Goal: Information Seeking & Learning: Learn about a topic

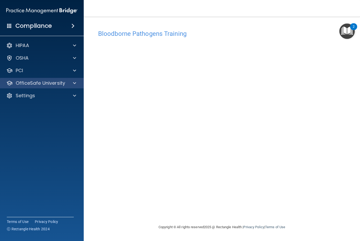
click at [72, 85] on div at bounding box center [73, 83] width 13 height 6
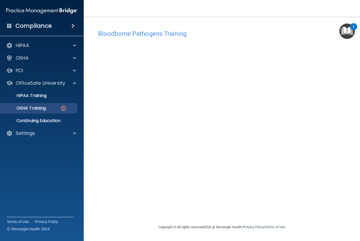
click at [44, 107] on p "OSHA Training" at bounding box center [24, 108] width 42 height 5
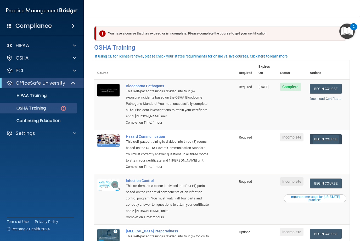
click at [333, 134] on link "Begin Course" at bounding box center [325, 139] width 32 height 10
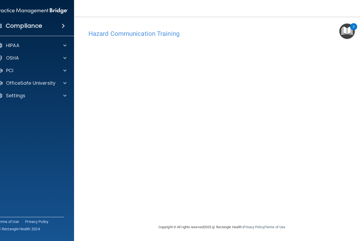
click at [107, 39] on div "Hazard Communication Training" at bounding box center [221, 33] width 274 height 13
click at [109, 32] on h4 "Hazard Communication Training" at bounding box center [221, 33] width 266 height 7
click at [18, 80] on p "OfficeSafe University" at bounding box center [30, 83] width 49 height 6
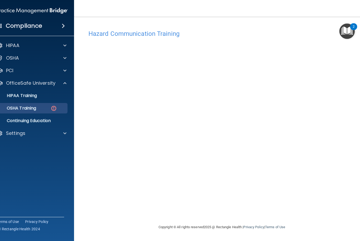
click at [17, 110] on p "OSHA Training" at bounding box center [15, 108] width 42 height 5
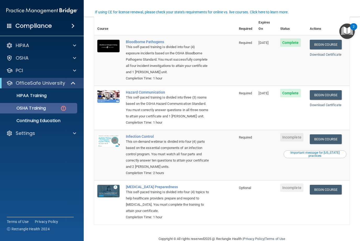
scroll to position [44, 0]
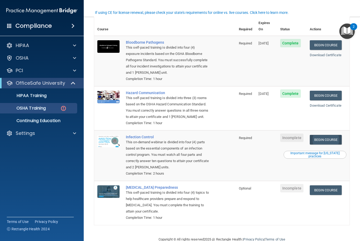
click at [331, 135] on link "Begin Course" at bounding box center [325, 140] width 32 height 10
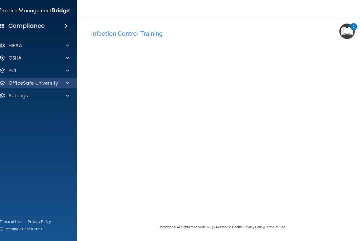
click at [43, 80] on p "OfficeSafe University" at bounding box center [33, 83] width 49 height 6
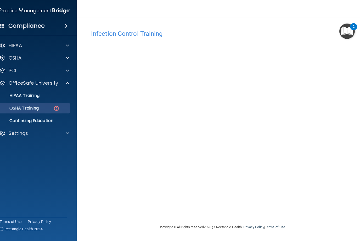
click at [39, 108] on p "OSHA Training" at bounding box center [17, 108] width 42 height 5
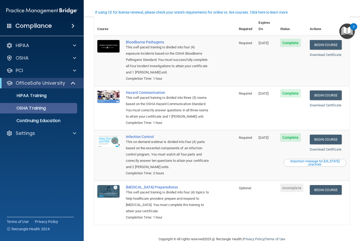
scroll to position [29, 0]
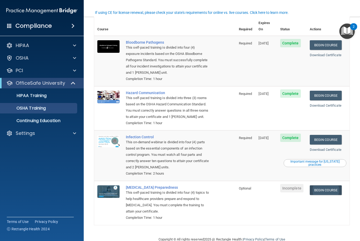
click at [334, 185] on link "Begin Course" at bounding box center [325, 190] width 32 height 10
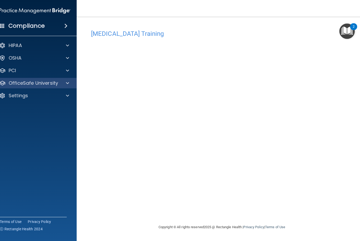
click at [44, 84] on p "OfficeSafe University" at bounding box center [33, 83] width 49 height 6
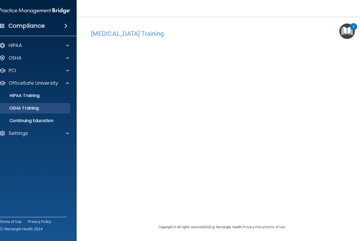
click at [28, 109] on p "OSHA Training" at bounding box center [17, 108] width 42 height 5
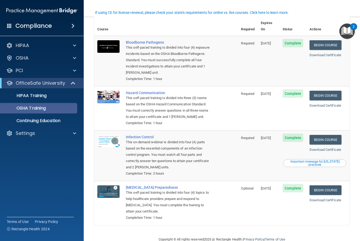
scroll to position [29, 0]
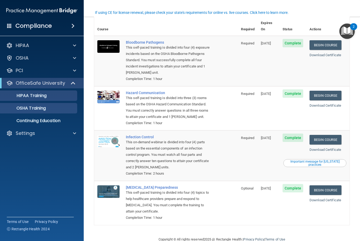
click at [33, 100] on link "HIPAA Training" at bounding box center [36, 95] width 82 height 10
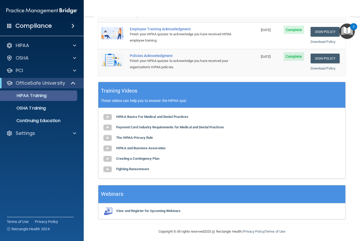
scroll to position [113, 0]
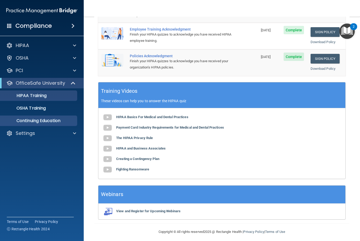
click at [31, 120] on p "Continuing Education" at bounding box center [38, 120] width 71 height 5
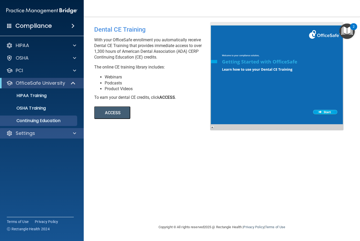
click at [21, 136] on p "Settings" at bounding box center [25, 133] width 19 height 6
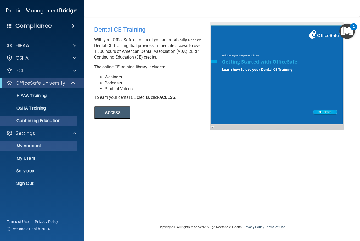
click at [22, 145] on p "My Account" at bounding box center [38, 145] width 71 height 5
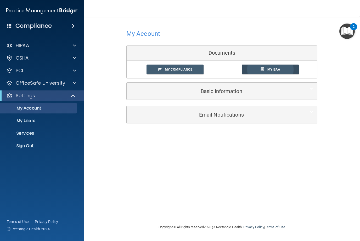
click at [282, 68] on link "My BAA" at bounding box center [269, 70] width 57 height 10
click at [196, 71] on link "My Compliance" at bounding box center [174, 70] width 57 height 10
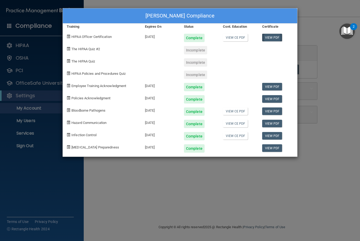
click at [270, 37] on link "View PDF" at bounding box center [272, 38] width 20 height 8
click at [274, 86] on link "View PDF" at bounding box center [272, 87] width 20 height 8
click at [273, 97] on link "View PDF" at bounding box center [272, 99] width 20 height 8
click at [273, 111] on link "View PDF" at bounding box center [272, 111] width 20 height 8
click at [269, 122] on link "View PDF" at bounding box center [272, 124] width 20 height 8
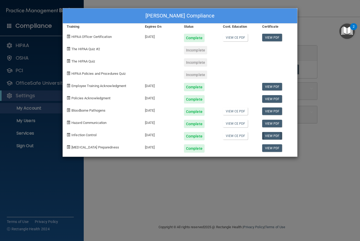
click at [266, 138] on link "View PDF" at bounding box center [272, 136] width 20 height 8
click at [271, 148] on link "View PDF" at bounding box center [272, 148] width 20 height 8
click at [87, 49] on span "The HIPAA Quiz #2" at bounding box center [85, 49] width 28 height 4
click at [197, 50] on div "Incomplete" at bounding box center [195, 50] width 23 height 8
click at [201, 60] on div "Incomplete" at bounding box center [195, 62] width 23 height 8
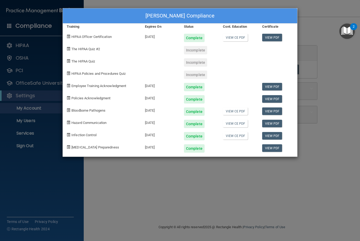
click at [199, 79] on div "Complete" at bounding box center [199, 85] width 39 height 12
click at [95, 75] on div "HIPAA Policies and Procedures Quiz" at bounding box center [102, 73] width 78 height 12
click at [90, 50] on span "The HIPAA Quiz #2" at bounding box center [85, 49] width 28 height 4
click at [201, 45] on div "Incomplete" at bounding box center [199, 48] width 39 height 12
click at [199, 36] on div "Complete" at bounding box center [194, 38] width 21 height 8
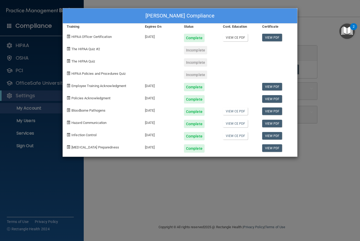
click at [236, 38] on link "View CE PDF" at bounding box center [235, 38] width 25 height 8
click at [318, 42] on div "Rodney Beeler's Compliance Training Expires On Status Cont. Education Certifica…" at bounding box center [180, 120] width 360 height 241
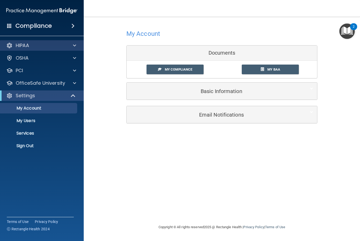
click at [33, 43] on div "HIPAA" at bounding box center [34, 45] width 65 height 6
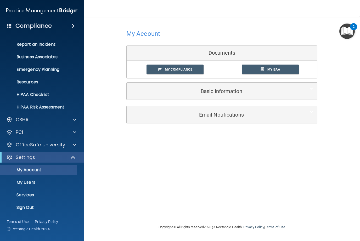
scroll to position [26, 0]
click at [59, 143] on p "OfficeSafe University" at bounding box center [40, 145] width 49 height 6
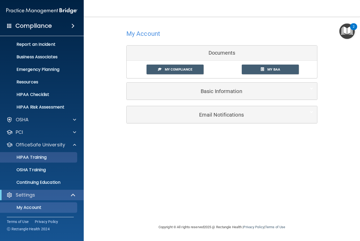
click at [48, 161] on link "HIPAA Training" at bounding box center [36, 157] width 82 height 10
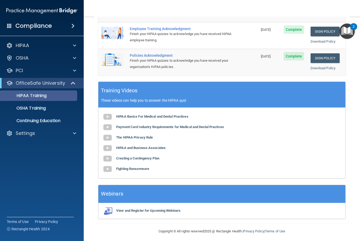
scroll to position [113, 0]
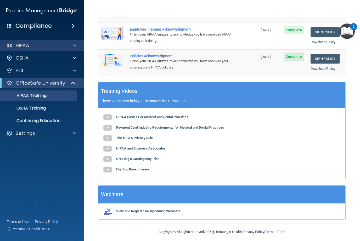
click at [22, 45] on p "HIPAA" at bounding box center [22, 45] width 13 height 6
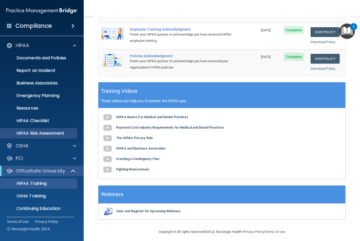
click at [25, 133] on p "HIPAA Risk Assessment" at bounding box center [38, 133] width 71 height 5
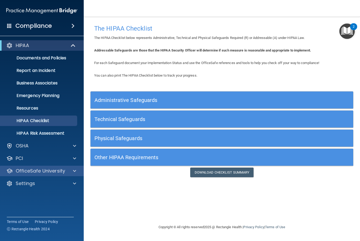
click at [57, 170] on p "OfficeSafe University" at bounding box center [40, 171] width 49 height 6
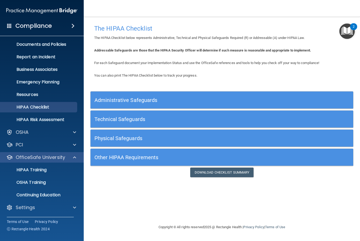
scroll to position [14, 0]
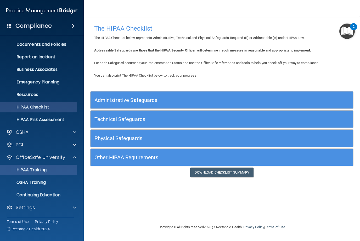
click at [24, 170] on p "HIPAA Training" at bounding box center [24, 169] width 43 height 5
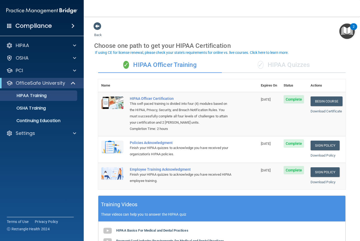
click at [284, 63] on div "✓ HIPAA Quizzes" at bounding box center [284, 65] width 124 height 16
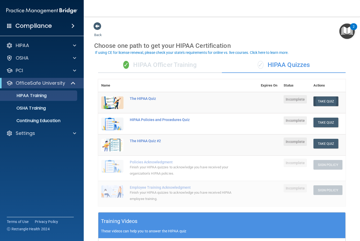
click at [325, 98] on button "Take Quiz" at bounding box center [325, 101] width 25 height 10
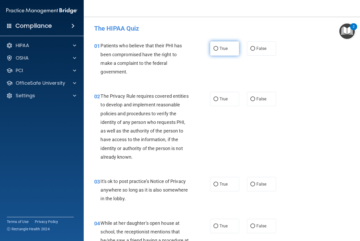
click at [223, 45] on label "True" at bounding box center [224, 48] width 29 height 14
click at [218, 47] on input "True" at bounding box center [215, 49] width 5 height 4
radio input "true"
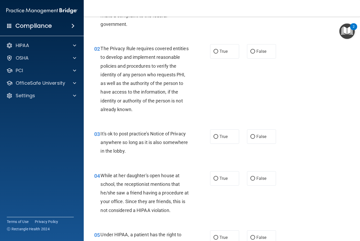
scroll to position [51, 0]
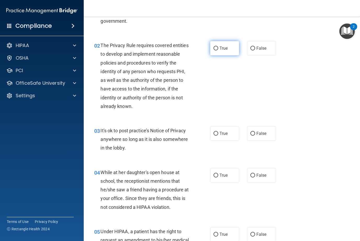
click at [222, 48] on span "True" at bounding box center [223, 48] width 8 height 5
click at [218, 48] on input "True" at bounding box center [215, 49] width 5 height 4
radio input "true"
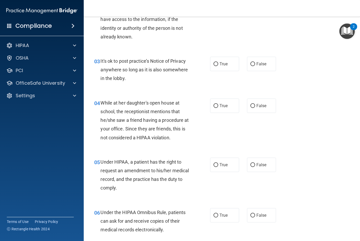
scroll to position [122, 0]
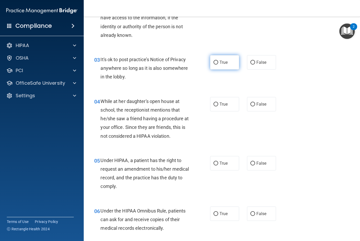
click at [226, 62] on span "True" at bounding box center [223, 62] width 8 height 5
click at [218, 62] on input "True" at bounding box center [215, 63] width 5 height 4
radio input "true"
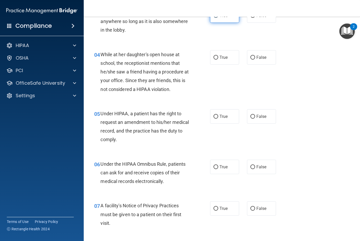
scroll to position [171, 0]
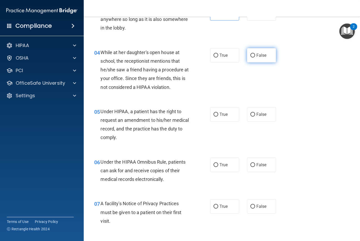
click at [258, 54] on span "False" at bounding box center [261, 55] width 10 height 5
click at [255, 54] on input "False" at bounding box center [252, 56] width 5 height 4
radio input "true"
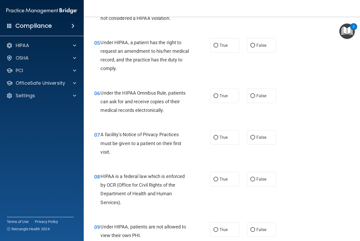
scroll to position [240, 0]
click at [228, 45] on label "True" at bounding box center [224, 45] width 29 height 14
click at [218, 45] on input "True" at bounding box center [215, 45] width 5 height 4
radio input "true"
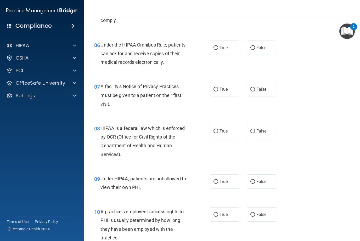
scroll to position [288, 0]
click at [221, 50] on label "True" at bounding box center [224, 47] width 29 height 14
click at [218, 50] on input "True" at bounding box center [215, 48] width 5 height 4
radio input "true"
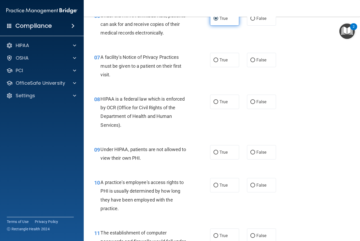
scroll to position [319, 0]
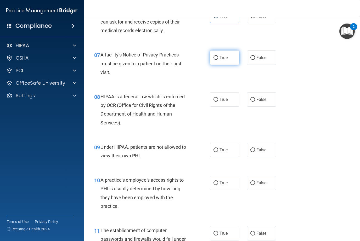
click at [229, 56] on label "True" at bounding box center [224, 57] width 29 height 14
click at [218, 56] on input "True" at bounding box center [215, 58] width 5 height 4
radio input "true"
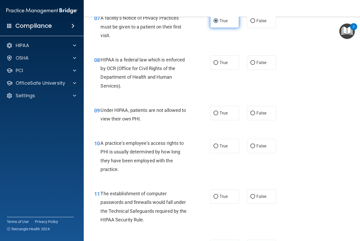
scroll to position [359, 0]
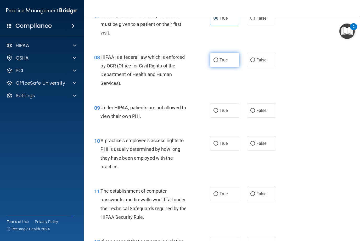
click at [231, 60] on label "True" at bounding box center [224, 60] width 29 height 14
click at [218, 60] on input "True" at bounding box center [215, 60] width 5 height 4
radio input "true"
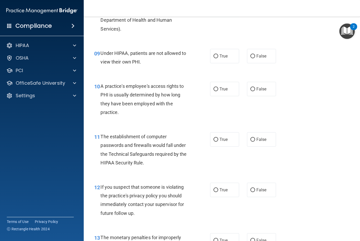
scroll to position [414, 0]
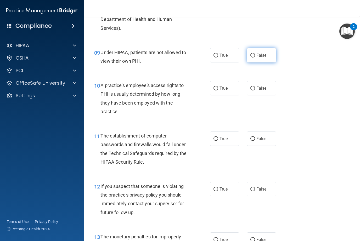
click at [262, 57] on label "False" at bounding box center [261, 55] width 29 height 14
click at [255, 57] on input "False" at bounding box center [252, 56] width 5 height 4
radio input "true"
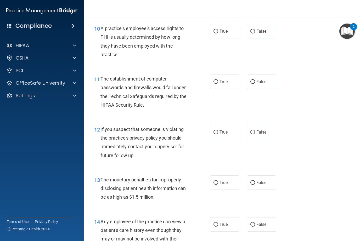
scroll to position [470, 0]
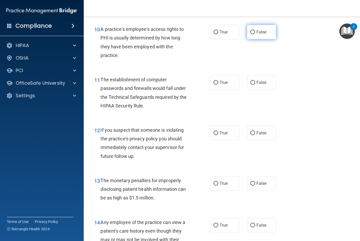
click at [268, 31] on label "False" at bounding box center [261, 32] width 29 height 14
click at [255, 31] on input "False" at bounding box center [252, 32] width 5 height 4
radio input "true"
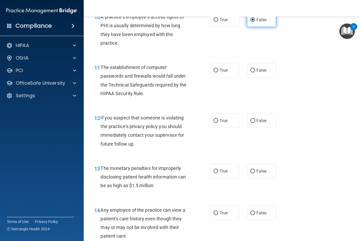
scroll to position [488, 0]
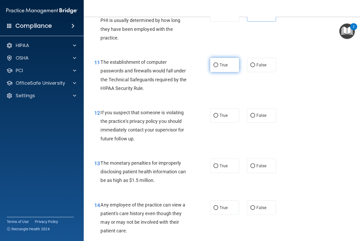
click at [222, 65] on span "True" at bounding box center [223, 64] width 8 height 5
click at [218, 65] on input "True" at bounding box center [215, 65] width 5 height 4
radio input "true"
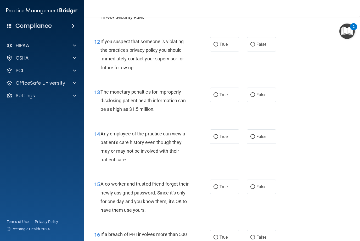
scroll to position [559, 0]
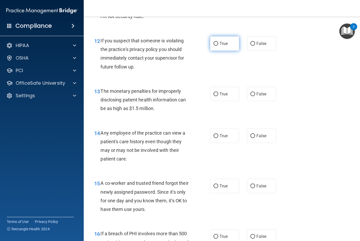
click at [227, 43] on span "True" at bounding box center [223, 43] width 8 height 5
click at [218, 43] on input "True" at bounding box center [215, 44] width 5 height 4
radio input "true"
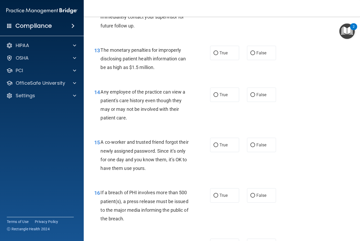
scroll to position [604, 0]
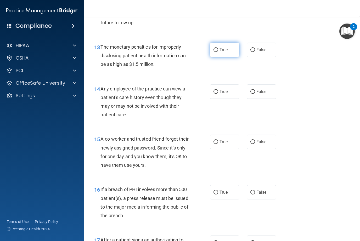
click at [234, 47] on label "True" at bounding box center [224, 50] width 29 height 14
click at [218, 48] on input "True" at bounding box center [215, 50] width 5 height 4
radio input "true"
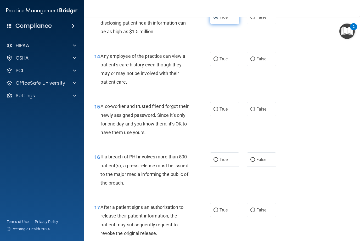
scroll to position [637, 0]
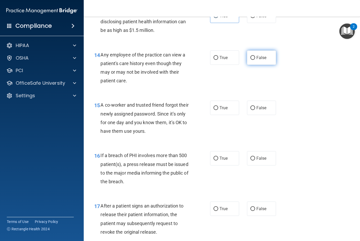
click at [263, 57] on span "False" at bounding box center [261, 57] width 10 height 5
click at [255, 57] on input "False" at bounding box center [252, 58] width 5 height 4
radio input "true"
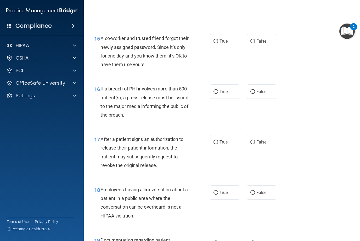
scroll to position [705, 0]
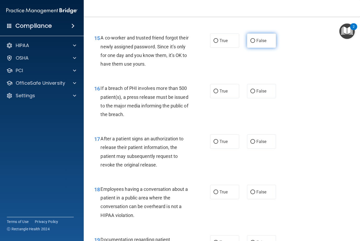
click at [255, 39] on input "False" at bounding box center [252, 41] width 5 height 4
radio input "true"
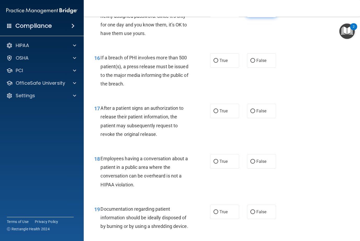
scroll to position [739, 0]
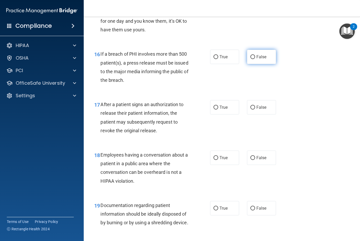
click at [264, 54] on span "False" at bounding box center [261, 56] width 10 height 5
click at [255, 55] on input "False" at bounding box center [252, 57] width 5 height 4
radio input "true"
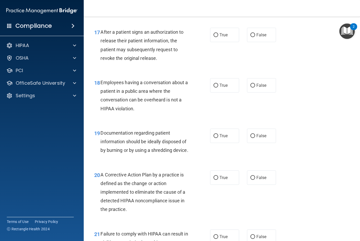
scroll to position [811, 0]
click at [223, 33] on span "True" at bounding box center [223, 34] width 8 height 5
click at [218, 33] on input "True" at bounding box center [215, 35] width 5 height 4
radio input "true"
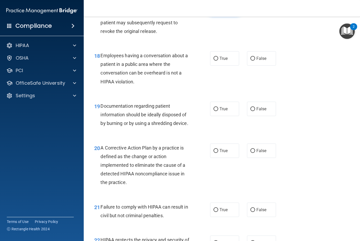
scroll to position [839, 0]
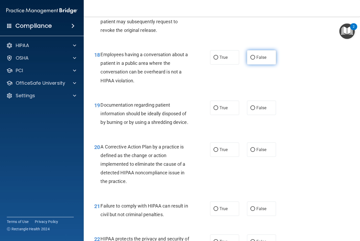
click at [261, 55] on span "False" at bounding box center [261, 57] width 10 height 5
click at [255, 56] on input "False" at bounding box center [252, 58] width 5 height 4
radio input "true"
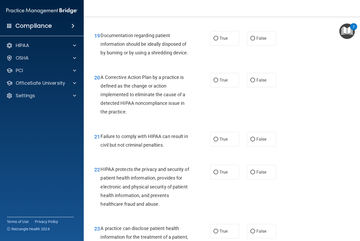
scroll to position [909, 0]
click at [229, 36] on label "True" at bounding box center [224, 38] width 29 height 14
click at [218, 36] on input "True" at bounding box center [215, 38] width 5 height 4
radio input "true"
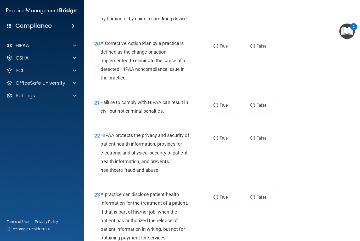
scroll to position [943, 0]
click at [225, 45] on label "True" at bounding box center [224, 45] width 29 height 14
click at [218, 45] on input "True" at bounding box center [215, 46] width 5 height 4
radio input "true"
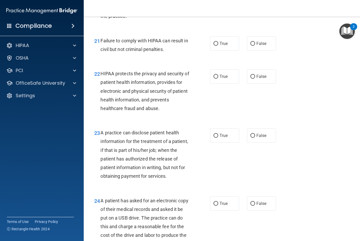
scroll to position [1005, 0]
click at [228, 41] on label "True" at bounding box center [224, 43] width 29 height 14
click at [218, 41] on input "True" at bounding box center [215, 43] width 5 height 4
radio input "true"
click at [262, 40] on span "False" at bounding box center [261, 42] width 10 height 5
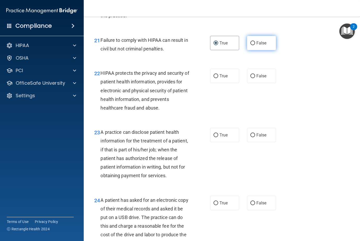
click at [255, 41] on input "False" at bounding box center [252, 43] width 5 height 4
radio input "true"
radio input "false"
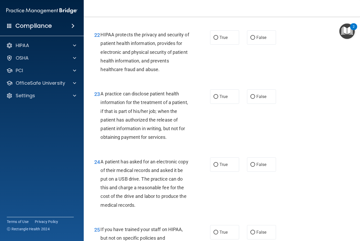
scroll to position [1045, 0]
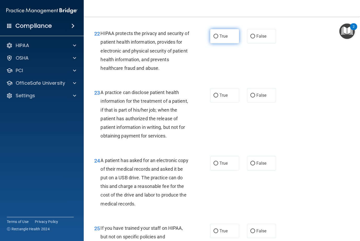
click at [222, 34] on span "True" at bounding box center [223, 36] width 8 height 5
click at [218, 34] on input "True" at bounding box center [215, 36] width 5 height 4
radio input "true"
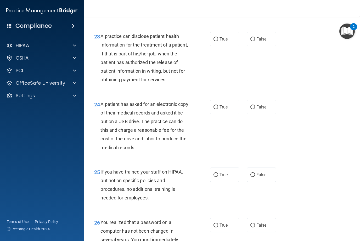
scroll to position [1103, 0]
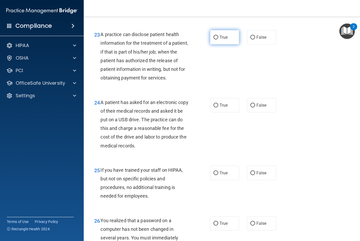
click at [231, 31] on label "True" at bounding box center [224, 37] width 29 height 14
click at [218, 36] on input "True" at bounding box center [215, 38] width 5 height 4
radio input "true"
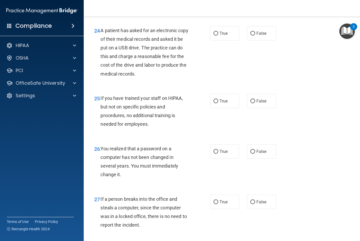
scroll to position [1175, 0]
click at [252, 31] on input "False" at bounding box center [252, 33] width 5 height 4
radio input "true"
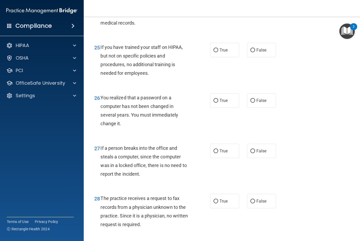
scroll to position [1230, 0]
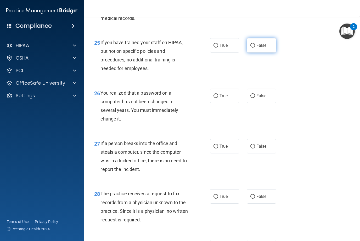
click at [264, 43] on span "False" at bounding box center [261, 45] width 10 height 5
click at [255, 44] on input "False" at bounding box center [252, 46] width 5 height 4
radio input "true"
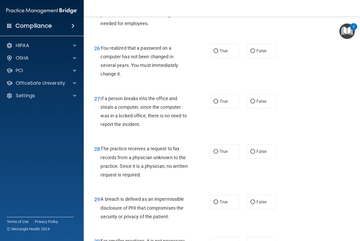
scroll to position [1280, 0]
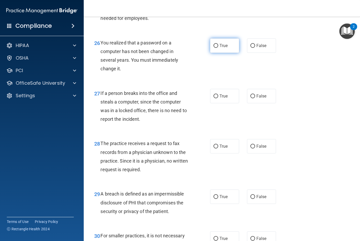
click at [224, 43] on label "True" at bounding box center [224, 45] width 29 height 14
click at [218, 44] on input "True" at bounding box center [215, 46] width 5 height 4
radio input "true"
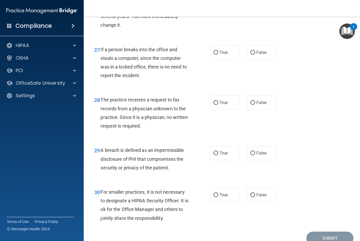
scroll to position [1325, 0]
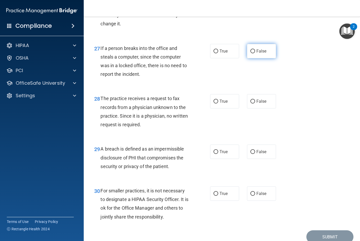
click at [271, 44] on label "False" at bounding box center [261, 51] width 29 height 14
click at [255, 49] on input "False" at bounding box center [252, 51] width 5 height 4
radio input "true"
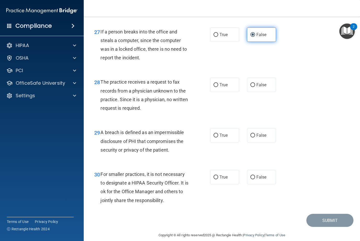
scroll to position [1341, 0]
click at [263, 83] on span "False" at bounding box center [261, 85] width 10 height 5
click at [255, 83] on input "False" at bounding box center [252, 85] width 5 height 4
radio input "true"
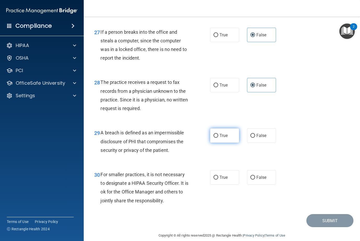
click at [230, 128] on label "True" at bounding box center [224, 135] width 29 height 14
click at [218, 134] on input "True" at bounding box center [215, 136] width 5 height 4
radio input "true"
click at [263, 170] on label "False" at bounding box center [261, 177] width 29 height 14
click at [255, 176] on input "False" at bounding box center [252, 178] width 5 height 4
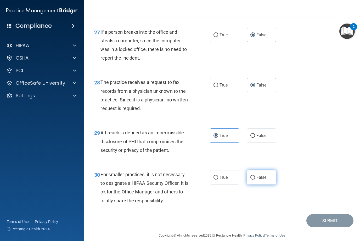
radio input "true"
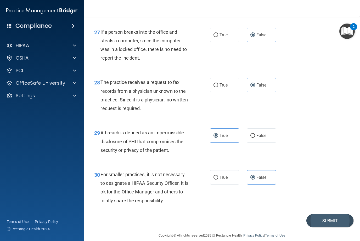
click at [337, 215] on button "Submit" at bounding box center [329, 220] width 47 height 13
click at [339, 214] on button "Submit" at bounding box center [329, 220] width 47 height 13
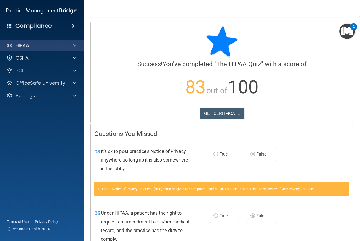
click at [76, 45] on div at bounding box center [73, 45] width 13 height 6
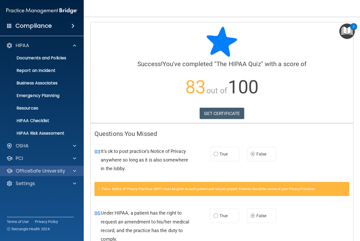
click at [29, 172] on p "OfficeSafe University" at bounding box center [40, 171] width 49 height 6
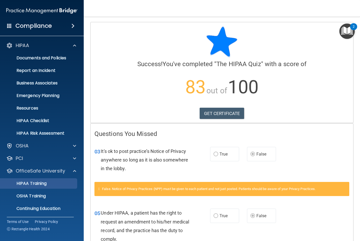
click at [32, 185] on p "HIPAA Training" at bounding box center [24, 183] width 43 height 5
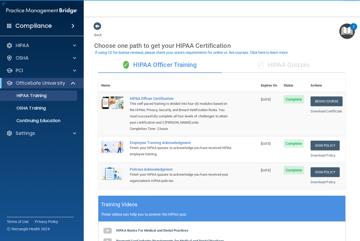
click at [302, 60] on div "✓ HIPAA Quizzes" at bounding box center [284, 65] width 124 height 16
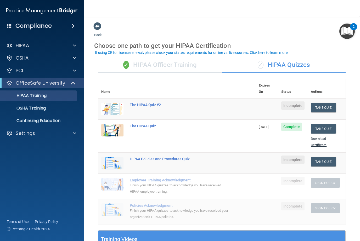
click at [319, 137] on link "Download Certificate" at bounding box center [318, 142] width 16 height 10
click at [326, 103] on button "Take Quiz" at bounding box center [322, 108] width 25 height 10
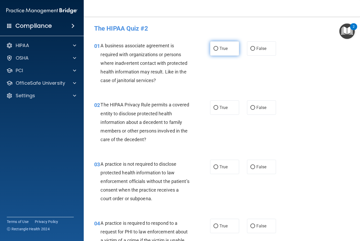
click at [225, 47] on span "True" at bounding box center [223, 48] width 8 height 5
click at [218, 47] on input "True" at bounding box center [215, 49] width 5 height 4
radio input "true"
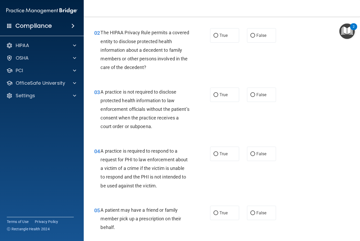
scroll to position [72, 0]
click at [264, 33] on span "False" at bounding box center [261, 35] width 10 height 5
click at [255, 33] on input "False" at bounding box center [252, 35] width 5 height 4
radio input "true"
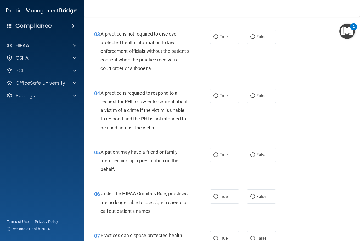
scroll to position [130, 0]
click at [266, 34] on span "False" at bounding box center [261, 36] width 10 height 5
click at [255, 35] on input "False" at bounding box center [252, 37] width 5 height 4
radio input "true"
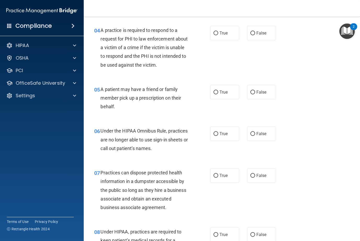
scroll to position [194, 0]
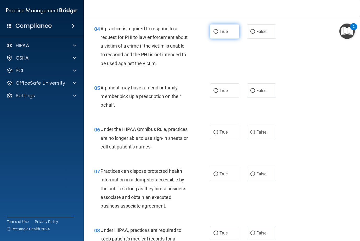
click at [231, 30] on label "True" at bounding box center [224, 31] width 29 height 14
click at [218, 30] on input "True" at bounding box center [215, 32] width 5 height 4
radio input "true"
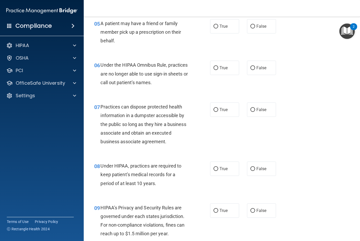
scroll to position [259, 0]
click at [233, 23] on label "True" at bounding box center [224, 26] width 29 height 14
click at [218, 24] on input "True" at bounding box center [215, 26] width 5 height 4
radio input "true"
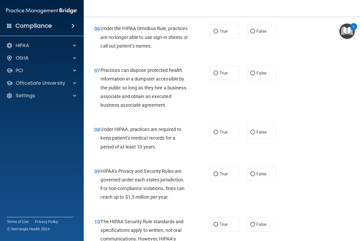
scroll to position [296, 0]
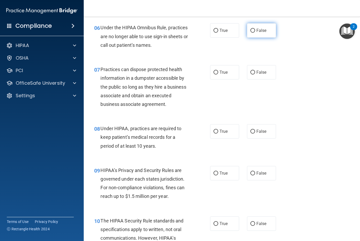
click at [265, 32] on label "False" at bounding box center [261, 30] width 29 height 14
click at [255, 32] on input "False" at bounding box center [252, 31] width 5 height 4
radio input "true"
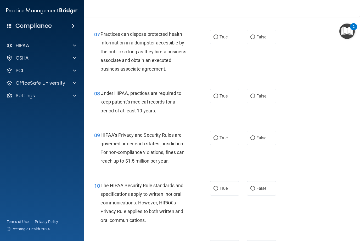
scroll to position [332, 0]
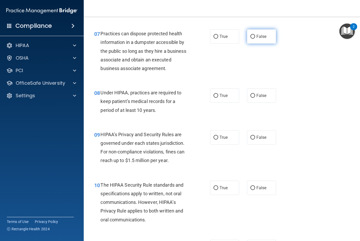
click at [264, 38] on label "False" at bounding box center [261, 36] width 29 height 14
click at [255, 38] on input "False" at bounding box center [252, 37] width 5 height 4
radio input "true"
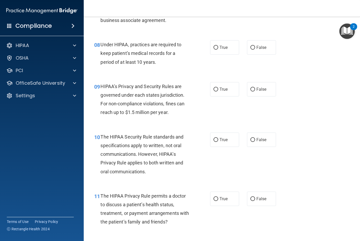
scroll to position [382, 0]
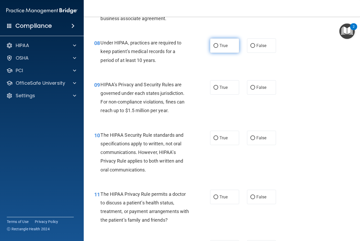
click at [228, 45] on label "True" at bounding box center [224, 45] width 29 height 14
click at [218, 45] on input "True" at bounding box center [215, 46] width 5 height 4
radio input "true"
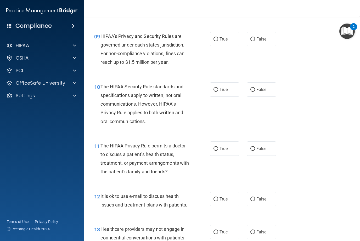
scroll to position [429, 0]
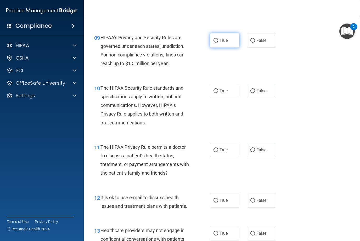
click at [229, 40] on label "True" at bounding box center [224, 40] width 29 height 14
click at [218, 40] on input "True" at bounding box center [215, 41] width 5 height 4
radio input "true"
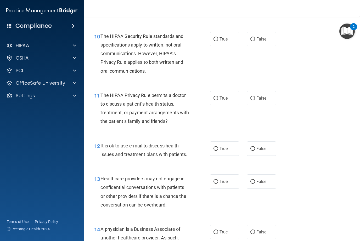
scroll to position [481, 0]
click at [268, 40] on label "False" at bounding box center [261, 39] width 29 height 14
click at [255, 40] on input "False" at bounding box center [252, 39] width 5 height 4
radio input "true"
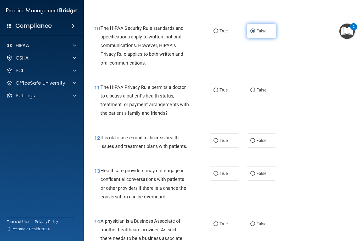
scroll to position [489, 0]
click at [227, 28] on span "True" at bounding box center [223, 30] width 8 height 5
click at [218, 29] on input "True" at bounding box center [215, 31] width 5 height 4
radio input "true"
radio input "false"
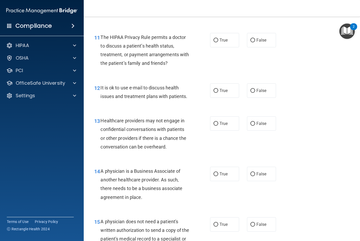
scroll to position [539, 0]
click at [261, 43] on label "False" at bounding box center [261, 39] width 29 height 14
click at [255, 42] on input "False" at bounding box center [252, 40] width 5 height 4
radio input "true"
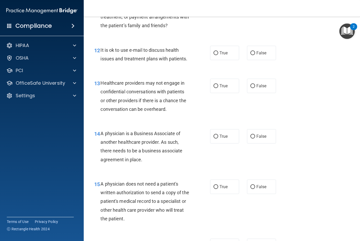
scroll to position [577, 0]
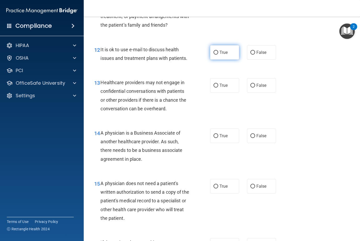
click at [224, 50] on span "True" at bounding box center [223, 52] width 8 height 5
click at [218, 51] on input "True" at bounding box center [215, 53] width 5 height 4
radio input "true"
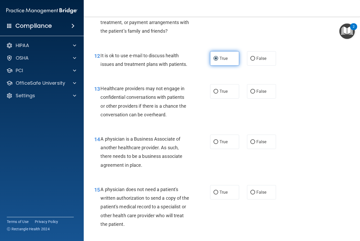
scroll to position [569, 0]
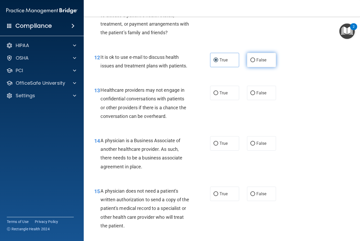
click at [265, 58] on span "False" at bounding box center [261, 59] width 10 height 5
click at [255, 58] on input "False" at bounding box center [252, 60] width 5 height 4
radio input "true"
radio input "false"
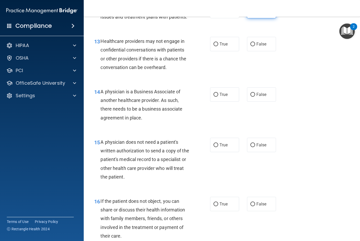
scroll to position [619, 0]
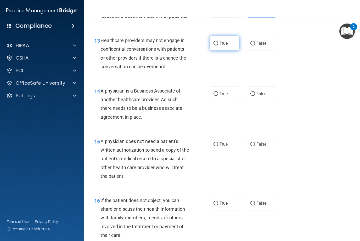
click at [228, 42] on label "True" at bounding box center [224, 43] width 29 height 14
click at [218, 42] on input "True" at bounding box center [215, 44] width 5 height 4
radio input "true"
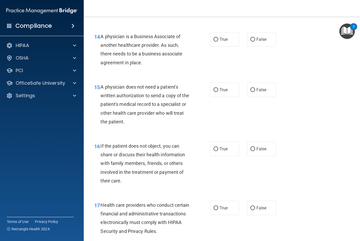
scroll to position [675, 0]
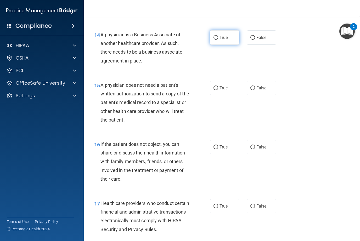
click at [226, 35] on span "True" at bounding box center [223, 37] width 8 height 5
click at [218, 36] on input "True" at bounding box center [215, 38] width 5 height 4
radio input "true"
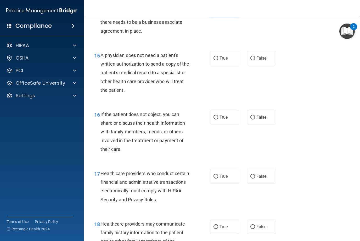
scroll to position [706, 0]
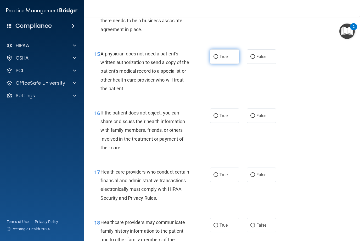
click at [221, 50] on label "True" at bounding box center [224, 56] width 29 height 14
click at [218, 55] on input "True" at bounding box center [215, 57] width 5 height 4
radio input "true"
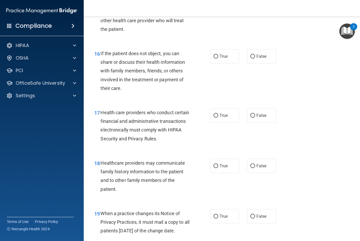
scroll to position [771, 0]
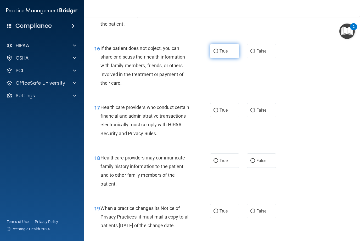
click at [220, 53] on label "True" at bounding box center [224, 51] width 29 height 14
click at [218, 53] on input "True" at bounding box center [215, 51] width 5 height 4
radio input "true"
click at [226, 108] on span "True" at bounding box center [223, 110] width 8 height 5
click at [218, 108] on input "True" at bounding box center [215, 110] width 5 height 4
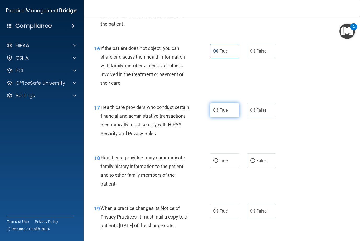
radio input "true"
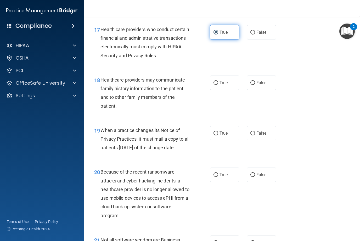
scroll to position [850, 0]
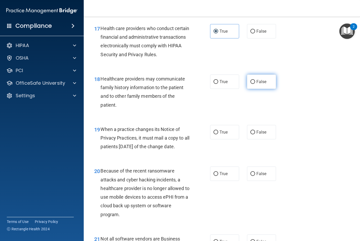
click at [262, 79] on span "False" at bounding box center [261, 81] width 10 height 5
click at [255, 80] on input "False" at bounding box center [252, 82] width 5 height 4
radio input "true"
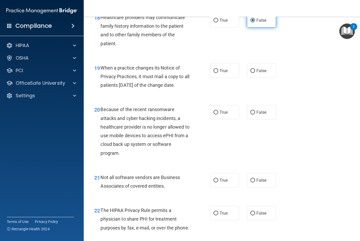
scroll to position [912, 0]
click at [227, 68] on span "True" at bounding box center [223, 70] width 8 height 5
click at [218, 68] on input "True" at bounding box center [215, 70] width 5 height 4
radio input "true"
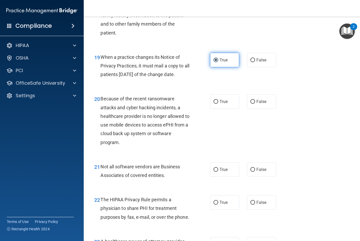
scroll to position [924, 0]
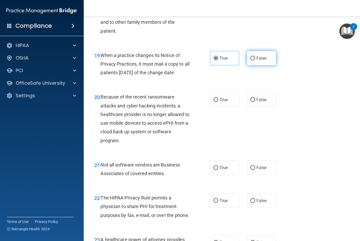
click at [265, 56] on span "False" at bounding box center [261, 58] width 10 height 5
click at [255, 56] on input "False" at bounding box center [252, 58] width 5 height 4
radio input "true"
radio input "false"
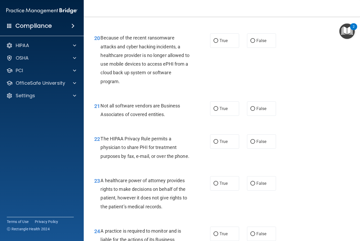
scroll to position [984, 0]
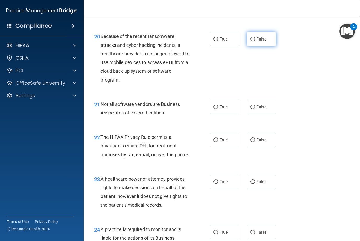
click at [257, 42] on span "False" at bounding box center [261, 39] width 10 height 5
click at [255, 41] on input "False" at bounding box center [252, 39] width 5 height 4
radio input "true"
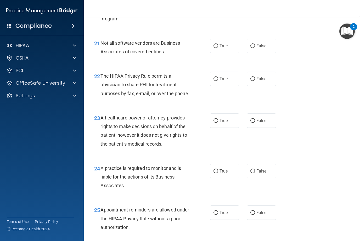
scroll to position [1046, 0]
click at [225, 45] on label "True" at bounding box center [224, 45] width 29 height 14
click at [218, 45] on input "True" at bounding box center [215, 46] width 5 height 4
radio input "true"
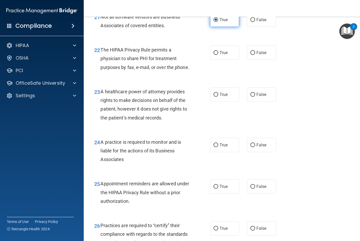
scroll to position [1075, 0]
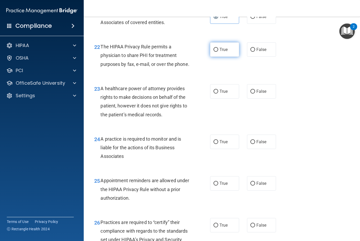
click at [225, 47] on label "True" at bounding box center [224, 49] width 29 height 14
click at [218, 48] on input "True" at bounding box center [215, 50] width 5 height 4
radio input "true"
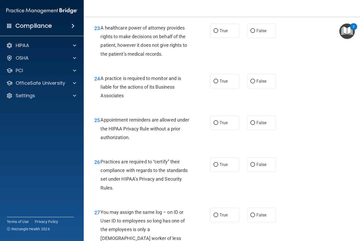
scroll to position [1135, 0]
click at [262, 38] on label "False" at bounding box center [261, 30] width 29 height 14
click at [255, 33] on input "False" at bounding box center [252, 31] width 5 height 4
radio input "true"
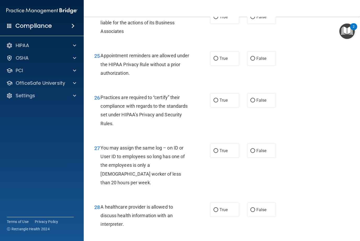
scroll to position [1200, 0]
click at [225, 24] on label "True" at bounding box center [224, 16] width 29 height 14
click at [218, 19] on input "True" at bounding box center [215, 17] width 5 height 4
radio input "true"
click at [226, 61] on span "True" at bounding box center [223, 58] width 8 height 5
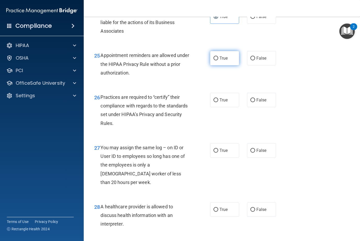
click at [218, 60] on input "True" at bounding box center [215, 58] width 5 height 4
radio input "true"
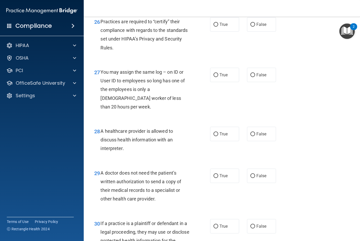
scroll to position [1275, 0]
click at [225, 27] on span "True" at bounding box center [223, 24] width 8 height 5
click at [218, 26] on input "True" at bounding box center [215, 24] width 5 height 4
radio input "true"
click at [257, 77] on span "False" at bounding box center [261, 74] width 10 height 5
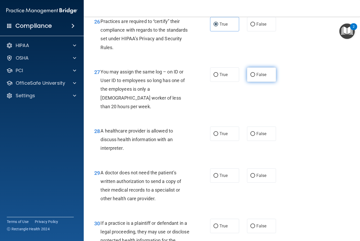
click at [255, 77] on input "False" at bounding box center [252, 75] width 5 height 4
radio input "true"
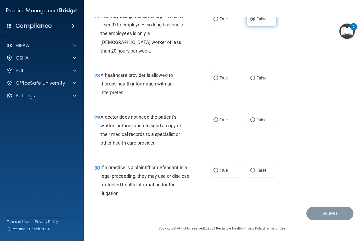
scroll to position [1333, 0]
click at [224, 80] on span "True" at bounding box center [223, 78] width 8 height 5
click at [218, 80] on input "True" at bounding box center [215, 78] width 5 height 4
radio input "true"
click at [265, 77] on span "False" at bounding box center [261, 78] width 10 height 5
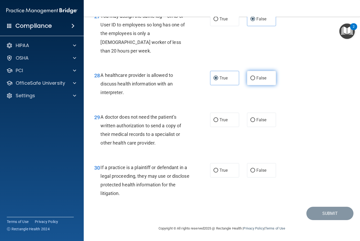
click at [255, 77] on input "False" at bounding box center [252, 78] width 5 height 4
radio input "true"
radio input "false"
click at [221, 118] on span "True" at bounding box center [223, 119] width 8 height 5
click at [218, 118] on input "True" at bounding box center [215, 120] width 5 height 4
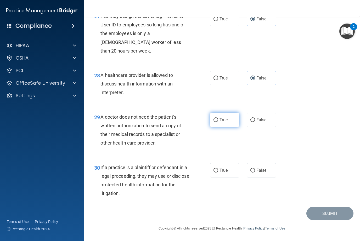
radio input "true"
click at [267, 170] on label "False" at bounding box center [261, 170] width 29 height 14
click at [255, 170] on input "False" at bounding box center [252, 171] width 5 height 4
radio input "true"
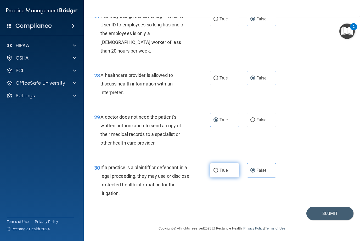
click at [227, 172] on span "True" at bounding box center [223, 170] width 8 height 5
click at [218, 172] on input "True" at bounding box center [215, 171] width 5 height 4
radio input "true"
radio input "false"
click at [333, 212] on button "Submit" at bounding box center [329, 213] width 47 height 13
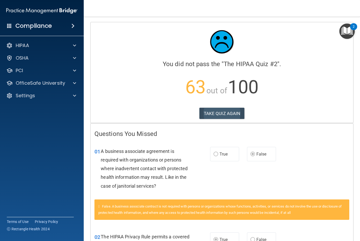
click at [231, 116] on button "TAKE QUIZ AGAIN" at bounding box center [221, 113] width 45 height 11
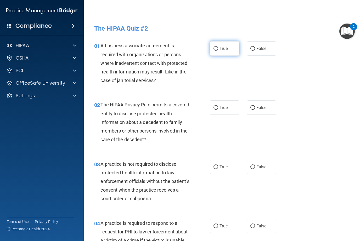
click at [223, 49] on span "True" at bounding box center [223, 48] width 8 height 5
click at [218, 49] on input "True" at bounding box center [215, 49] width 5 height 4
radio input "true"
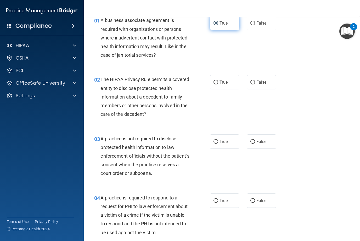
scroll to position [26, 0]
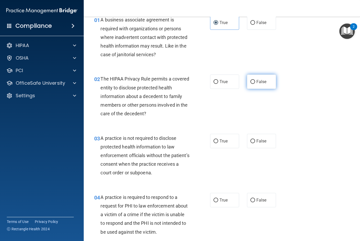
click at [264, 82] on span "False" at bounding box center [261, 81] width 10 height 5
click at [255, 82] on input "False" at bounding box center [252, 82] width 5 height 4
radio input "true"
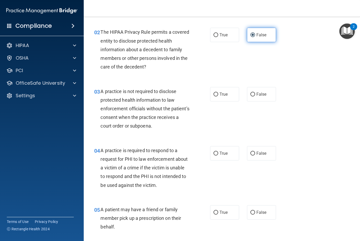
scroll to position [74, 0]
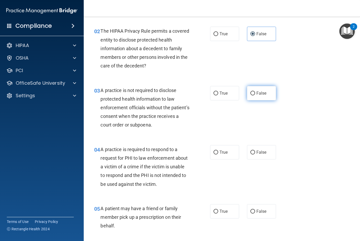
click at [264, 94] on span "False" at bounding box center [261, 93] width 10 height 5
click at [255, 94] on input "False" at bounding box center [252, 93] width 5 height 4
radio input "true"
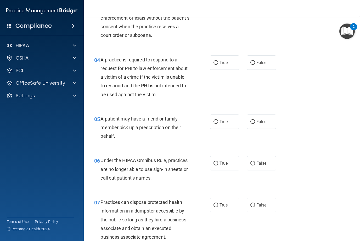
scroll to position [166, 0]
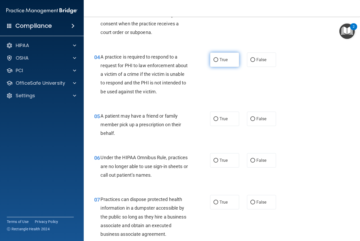
click at [227, 55] on label "True" at bounding box center [224, 60] width 29 height 14
click at [218, 58] on input "True" at bounding box center [215, 60] width 5 height 4
radio input "true"
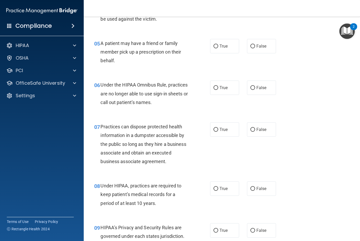
scroll to position [240, 0]
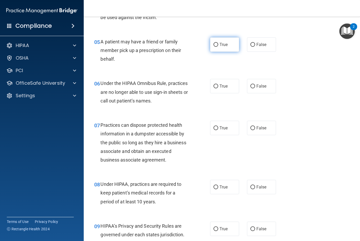
click at [225, 42] on span "True" at bounding box center [223, 44] width 8 height 5
click at [218, 43] on input "True" at bounding box center [215, 45] width 5 height 4
radio input "true"
click at [262, 84] on span "False" at bounding box center [261, 86] width 10 height 5
click at [255, 84] on input "False" at bounding box center [252, 86] width 5 height 4
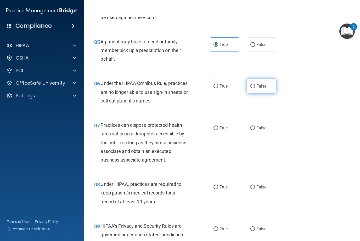
radio input "true"
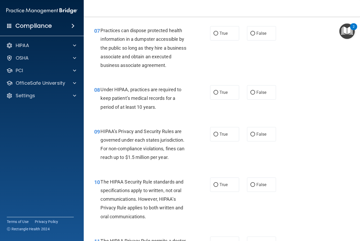
scroll to position [333, 0]
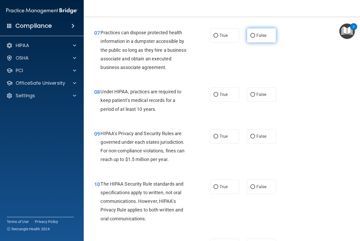
click at [262, 33] on span "False" at bounding box center [261, 35] width 10 height 5
click at [255, 34] on input "False" at bounding box center [252, 36] width 5 height 4
radio input "true"
click at [225, 94] on span "True" at bounding box center [223, 94] width 8 height 5
click at [218, 94] on input "True" at bounding box center [215, 95] width 5 height 4
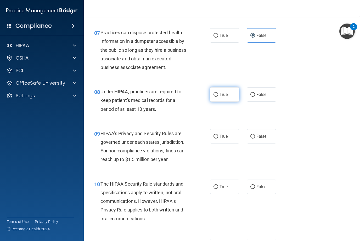
radio input "true"
click at [224, 136] on span "True" at bounding box center [223, 136] width 8 height 5
click at [218, 136] on input "True" at bounding box center [215, 137] width 5 height 4
radio input "true"
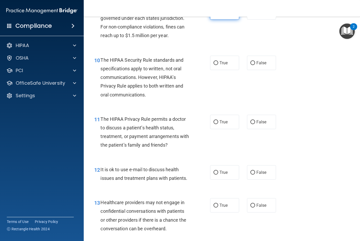
scroll to position [458, 0]
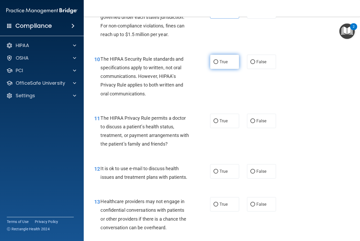
click at [229, 57] on label "True" at bounding box center [224, 62] width 29 height 14
click at [218, 60] on input "True" at bounding box center [215, 62] width 5 height 4
radio input "true"
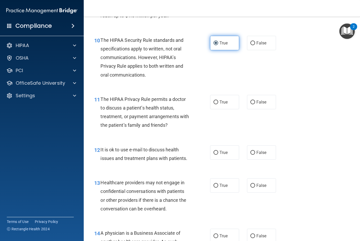
scroll to position [477, 0]
click at [258, 101] on span "False" at bounding box center [261, 101] width 10 height 5
click at [255, 101] on input "False" at bounding box center [252, 102] width 5 height 4
radio input "true"
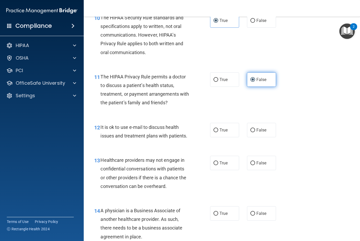
scroll to position [500, 0]
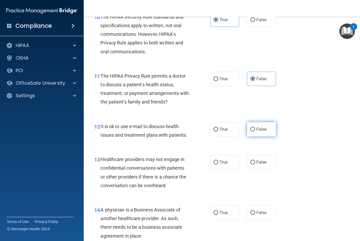
click at [259, 130] on label "False" at bounding box center [261, 129] width 29 height 14
click at [255, 130] on input "False" at bounding box center [252, 129] width 5 height 4
radio input "true"
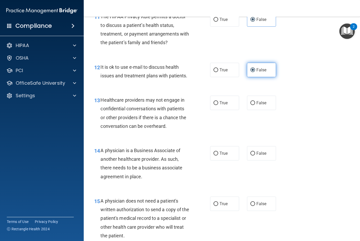
scroll to position [572, 0]
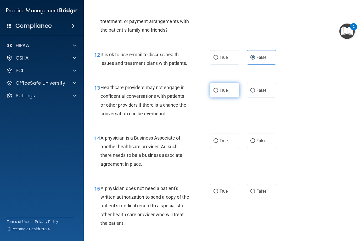
click at [221, 91] on label "True" at bounding box center [224, 90] width 29 height 14
click at [218, 91] on input "True" at bounding box center [215, 91] width 5 height 4
radio input "true"
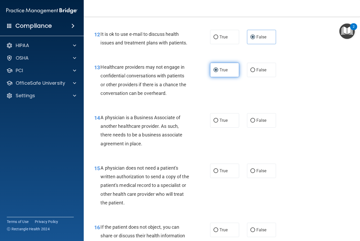
scroll to position [596, 0]
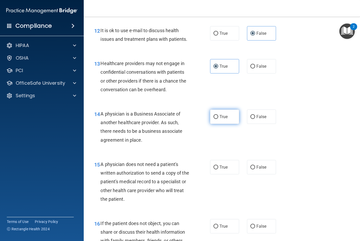
click at [227, 119] on label "True" at bounding box center [224, 116] width 29 height 14
click at [218, 119] on input "True" at bounding box center [215, 117] width 5 height 4
radio input "true"
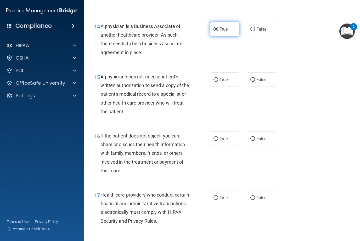
scroll to position [685, 0]
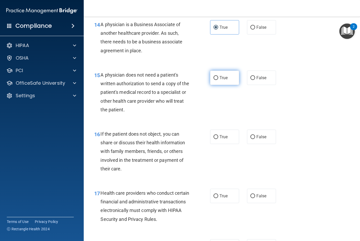
click at [220, 75] on span "True" at bounding box center [223, 77] width 8 height 5
click at [218, 76] on input "True" at bounding box center [215, 78] width 5 height 4
radio input "true"
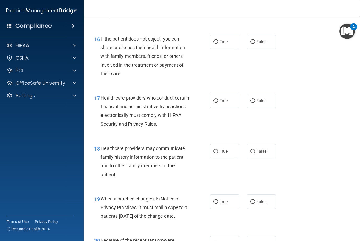
scroll to position [780, 0]
click at [222, 39] on span "True" at bounding box center [223, 41] width 8 height 5
click at [218, 40] on input "True" at bounding box center [215, 42] width 5 height 4
radio input "true"
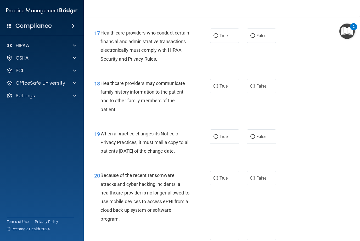
scroll to position [845, 0]
click at [227, 33] on span "True" at bounding box center [223, 35] width 8 height 5
click at [218, 34] on input "True" at bounding box center [215, 36] width 5 height 4
radio input "true"
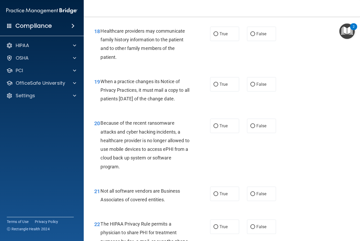
scroll to position [899, 0]
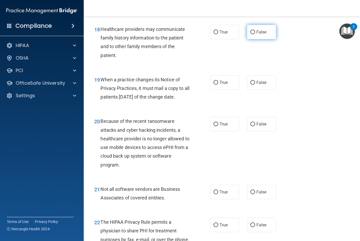
click at [259, 30] on span "False" at bounding box center [261, 32] width 10 height 5
click at [255, 30] on input "False" at bounding box center [252, 32] width 5 height 4
radio input "true"
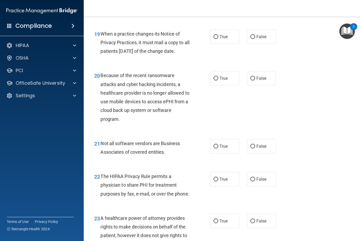
scroll to position [951, 0]
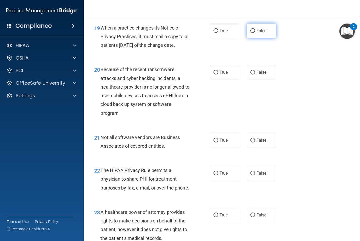
click at [265, 28] on span "False" at bounding box center [261, 30] width 10 height 5
click at [255, 29] on input "False" at bounding box center [252, 31] width 5 height 4
radio input "true"
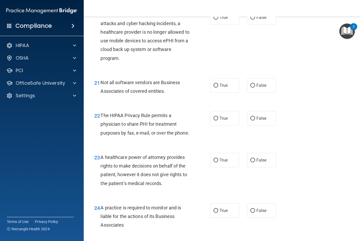
scroll to position [1006, 0]
click at [263, 20] on span "False" at bounding box center [261, 17] width 10 height 5
click at [255, 19] on input "False" at bounding box center [252, 17] width 5 height 4
radio input "true"
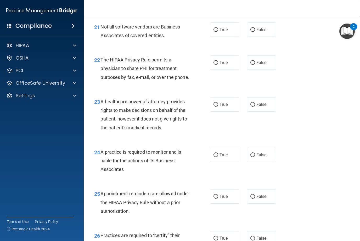
scroll to position [1063, 0]
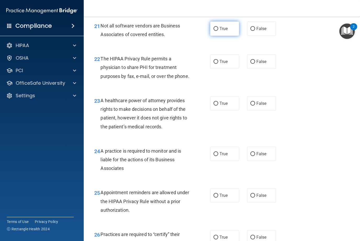
click at [223, 36] on label "True" at bounding box center [224, 28] width 29 height 14
click at [218, 31] on input "True" at bounding box center [215, 29] width 5 height 4
radio input "true"
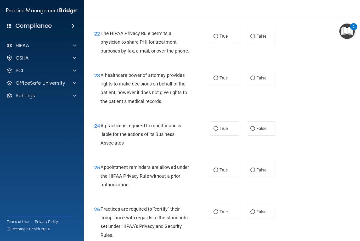
scroll to position [1088, 0]
click at [221, 38] on span "True" at bounding box center [223, 35] width 8 height 5
click at [218, 38] on input "True" at bounding box center [215, 36] width 5 height 4
radio input "true"
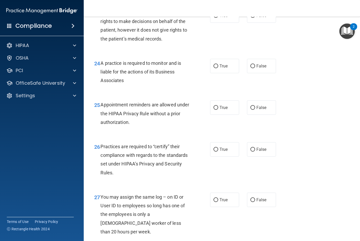
scroll to position [1151, 0]
click at [227, 18] on span "True" at bounding box center [223, 15] width 8 height 5
click at [218, 18] on input "True" at bounding box center [215, 16] width 5 height 4
radio input "true"
click at [221, 68] on span "True" at bounding box center [223, 65] width 8 height 5
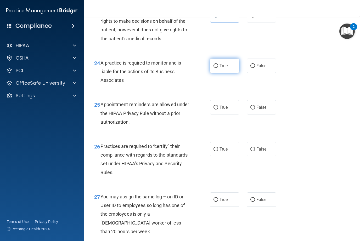
click at [218, 68] on input "True" at bounding box center [215, 66] width 5 height 4
radio input "true"
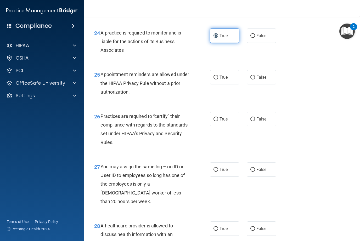
scroll to position [1185, 0]
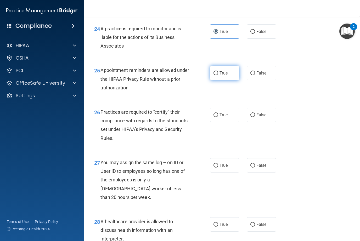
click at [224, 76] on span "True" at bounding box center [223, 73] width 8 height 5
click at [218, 75] on input "True" at bounding box center [215, 73] width 5 height 4
radio input "true"
click at [227, 122] on label "True" at bounding box center [224, 115] width 29 height 14
click at [218, 117] on input "True" at bounding box center [215, 115] width 5 height 4
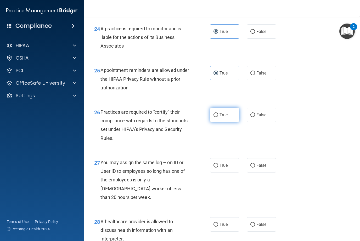
radio input "true"
click at [319, 197] on div "27 You may assign the same log – on ID or User ID to employees so long has one …" at bounding box center [221, 181] width 263 height 59
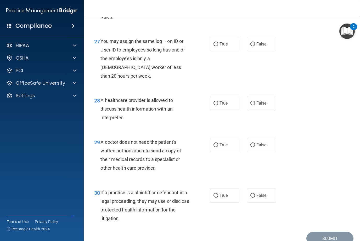
scroll to position [1308, 0]
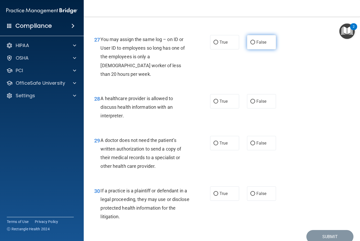
click at [262, 45] on span "False" at bounding box center [261, 42] width 10 height 5
click at [255, 44] on input "False" at bounding box center [252, 42] width 5 height 4
radio input "true"
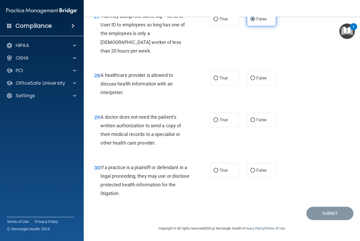
scroll to position [1333, 0]
click at [260, 79] on span "False" at bounding box center [261, 78] width 10 height 5
click at [255, 79] on input "False" at bounding box center [252, 78] width 5 height 4
radio input "true"
click at [217, 121] on input "True" at bounding box center [215, 120] width 5 height 4
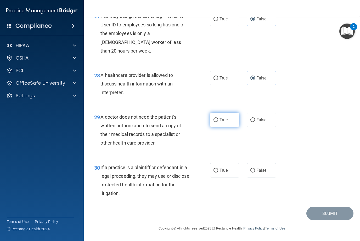
radio input "true"
click at [223, 172] on span "True" at bounding box center [223, 170] width 8 height 5
click at [218, 172] on input "True" at bounding box center [215, 171] width 5 height 4
radio input "true"
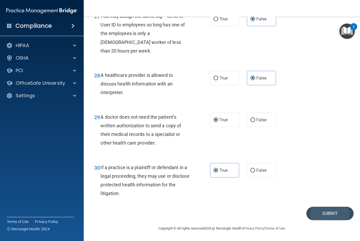
click at [334, 214] on button "Submit" at bounding box center [329, 213] width 47 height 13
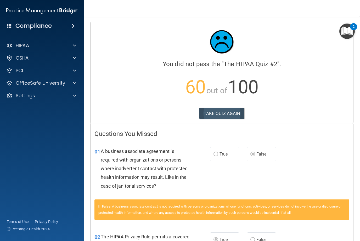
click at [223, 116] on button "TAKE QUIZ AGAIN" at bounding box center [221, 113] width 45 height 11
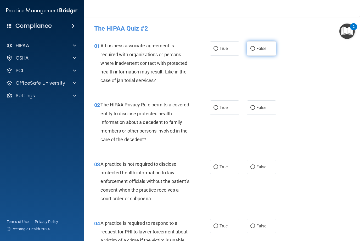
click at [260, 49] on span "False" at bounding box center [261, 48] width 10 height 5
click at [255, 49] on input "False" at bounding box center [252, 49] width 5 height 4
radio input "true"
click at [219, 104] on label "True" at bounding box center [224, 107] width 29 height 14
click at [218, 106] on input "True" at bounding box center [215, 108] width 5 height 4
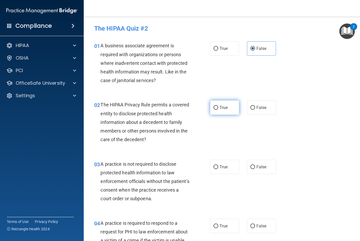
radio input "true"
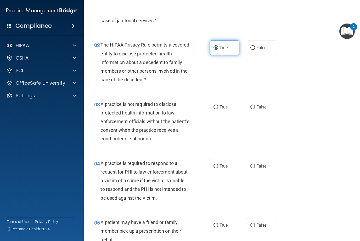
scroll to position [64, 0]
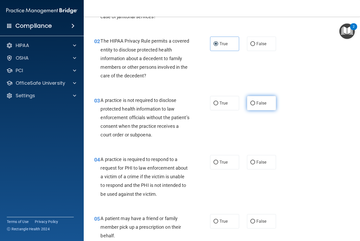
click at [264, 106] on label "False" at bounding box center [261, 103] width 29 height 14
click at [255, 105] on input "False" at bounding box center [252, 103] width 5 height 4
radio input "true"
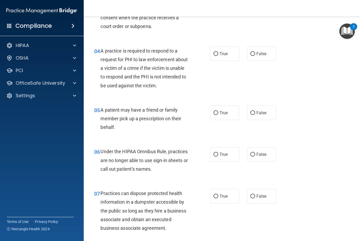
scroll to position [172, 0]
click at [224, 54] on span "True" at bounding box center [223, 53] width 8 height 5
click at [218, 54] on input "True" at bounding box center [215, 54] width 5 height 4
radio input "true"
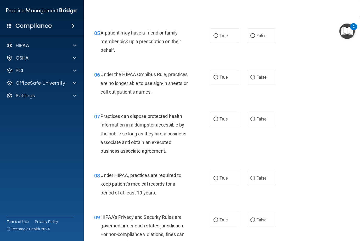
scroll to position [251, 0]
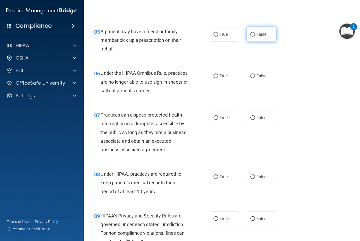
click at [260, 34] on span "False" at bounding box center [261, 34] width 10 height 5
click at [255, 34] on input "False" at bounding box center [252, 35] width 5 height 4
radio input "true"
click at [213, 35] on label "True" at bounding box center [224, 34] width 29 height 14
click at [213, 35] on input "True" at bounding box center [215, 35] width 5 height 4
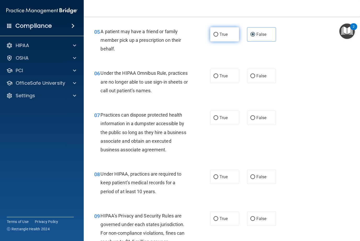
radio input "true"
radio input "false"
click at [267, 80] on label "False" at bounding box center [261, 76] width 29 height 14
click at [255, 78] on input "False" at bounding box center [252, 76] width 5 height 4
radio input "true"
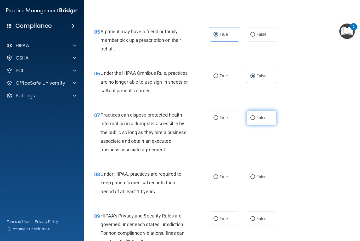
click at [254, 117] on input "False" at bounding box center [252, 118] width 5 height 4
radio input "true"
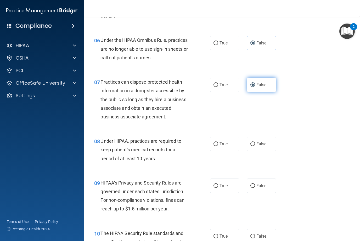
scroll to position [284, 0]
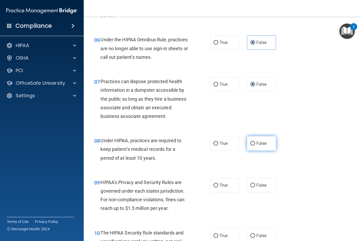
click at [263, 146] on label "False" at bounding box center [261, 143] width 29 height 14
click at [255, 146] on input "False" at bounding box center [252, 144] width 5 height 4
radio input "true"
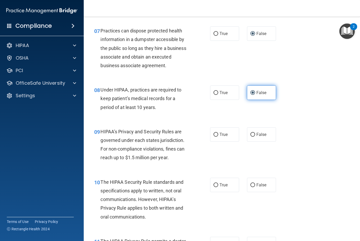
scroll to position [335, 0]
click at [265, 132] on span "False" at bounding box center [261, 134] width 10 height 5
click at [255, 132] on input "False" at bounding box center [252, 134] width 5 height 4
radio input "true"
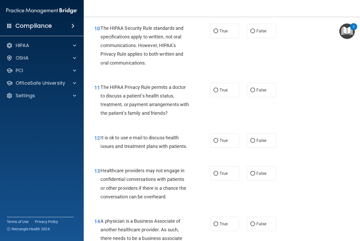
scroll to position [489, 0]
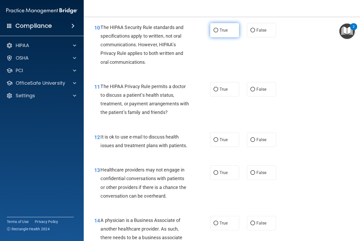
click at [228, 26] on label "True" at bounding box center [224, 30] width 29 height 14
click at [218, 28] on input "True" at bounding box center [215, 30] width 5 height 4
radio input "true"
click at [226, 87] on span "True" at bounding box center [223, 89] width 8 height 5
click at [218, 88] on input "True" at bounding box center [215, 90] width 5 height 4
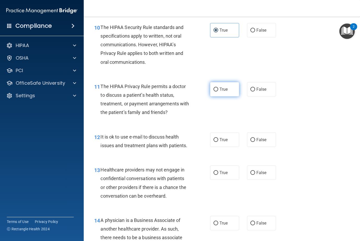
radio input "true"
click at [224, 139] on span "True" at bounding box center [223, 139] width 8 height 5
click at [218, 139] on input "True" at bounding box center [215, 140] width 5 height 4
radio input "true"
click at [259, 171] on span "False" at bounding box center [261, 172] width 10 height 5
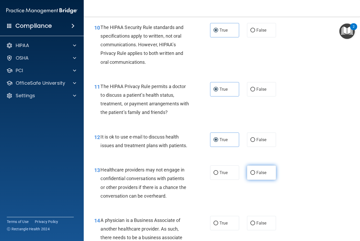
click at [255, 171] on input "False" at bounding box center [252, 173] width 5 height 4
radio input "true"
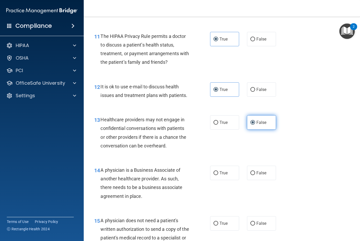
scroll to position [549, 0]
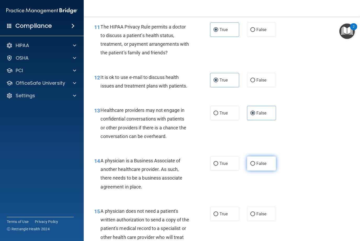
click at [264, 157] on label "False" at bounding box center [261, 163] width 29 height 14
click at [255, 162] on input "False" at bounding box center [252, 164] width 5 height 4
radio input "true"
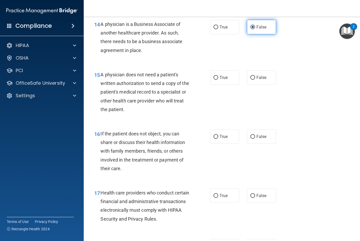
scroll to position [687, 0]
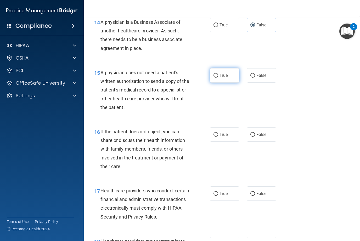
click at [218, 74] on input "True" at bounding box center [215, 76] width 5 height 4
radio input "true"
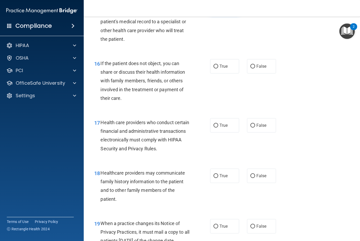
scroll to position [762, 0]
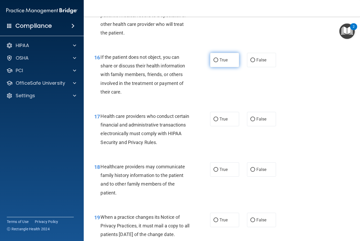
click at [230, 54] on label "True" at bounding box center [224, 60] width 29 height 14
click at [218, 58] on input "True" at bounding box center [215, 60] width 5 height 4
radio input "true"
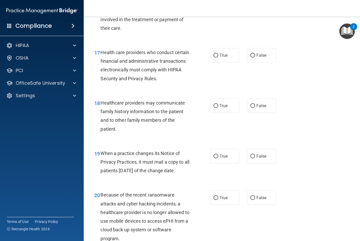
scroll to position [826, 0]
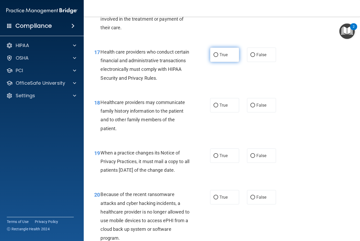
click at [222, 52] on span "True" at bounding box center [223, 54] width 8 height 5
click at [218, 53] on input "True" at bounding box center [215, 55] width 5 height 4
radio input "true"
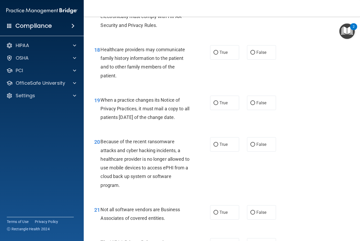
scroll to position [880, 0]
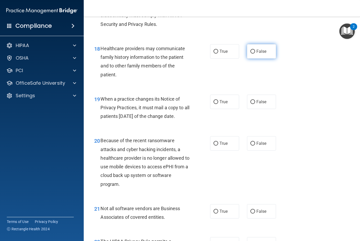
click at [264, 49] on span "False" at bounding box center [261, 51] width 10 height 5
click at [255, 50] on input "False" at bounding box center [252, 52] width 5 height 4
radio input "true"
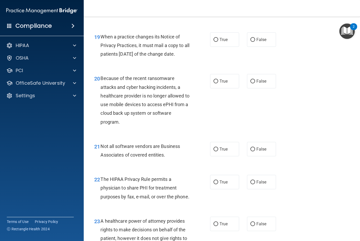
scroll to position [943, 0]
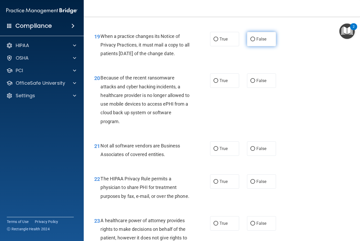
click at [268, 32] on label "False" at bounding box center [261, 39] width 29 height 14
click at [255, 37] on input "False" at bounding box center [252, 39] width 5 height 4
radio input "true"
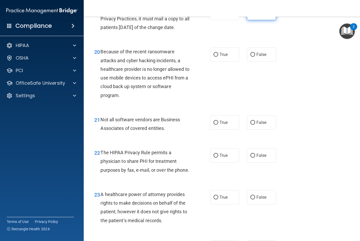
scroll to position [970, 0]
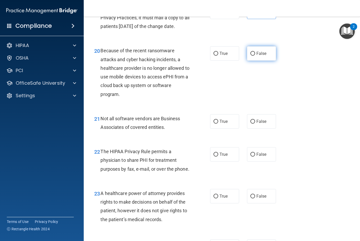
click at [263, 54] on label "False" at bounding box center [261, 53] width 29 height 14
click at [255, 54] on input "False" at bounding box center [252, 54] width 5 height 4
radio input "true"
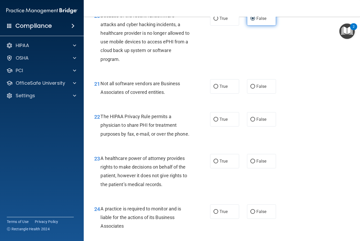
scroll to position [1005, 0]
click at [228, 91] on label "True" at bounding box center [224, 86] width 29 height 14
click at [218, 88] on input "True" at bounding box center [215, 86] width 5 height 4
radio input "true"
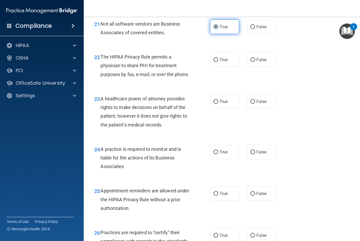
scroll to position [1067, 0]
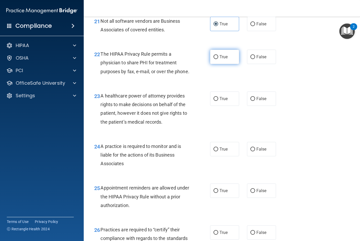
click at [225, 59] on span "True" at bounding box center [223, 56] width 8 height 5
click at [218, 59] on input "True" at bounding box center [215, 57] width 5 height 4
radio input "true"
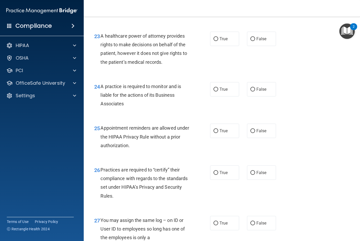
scroll to position [1130, 0]
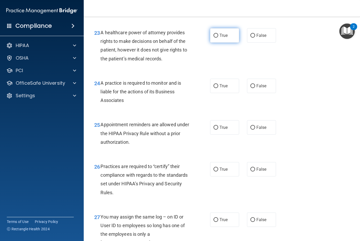
click at [222, 43] on label "True" at bounding box center [224, 35] width 29 height 14
click at [218, 38] on input "True" at bounding box center [215, 36] width 5 height 4
radio input "true"
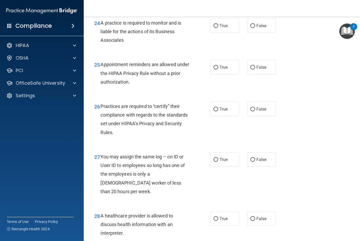
scroll to position [1191, 0]
click at [266, 69] on span "False" at bounding box center [261, 67] width 10 height 5
click at [255, 69] on input "False" at bounding box center [252, 67] width 5 height 4
radio input "true"
click at [266, 28] on span "False" at bounding box center [261, 25] width 10 height 5
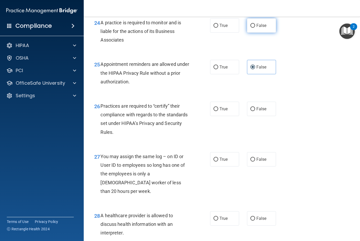
click at [255, 28] on input "False" at bounding box center [252, 26] width 5 height 4
radio input "true"
click at [226, 69] on span "True" at bounding box center [223, 67] width 8 height 5
click at [218, 69] on input "True" at bounding box center [215, 67] width 5 height 4
radio input "true"
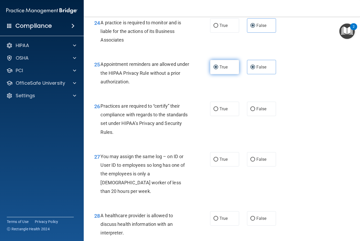
radio input "false"
click at [263, 111] on span "False" at bounding box center [261, 108] width 10 height 5
click at [255, 111] on input "False" at bounding box center [252, 109] width 5 height 4
radio input "true"
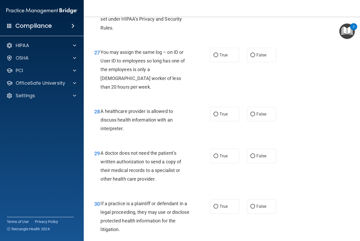
scroll to position [1295, 0]
click at [263, 57] on span "False" at bounding box center [261, 54] width 10 height 5
click at [255, 57] on input "False" at bounding box center [252, 55] width 5 height 4
radio input "true"
click at [221, 115] on span "True" at bounding box center [223, 113] width 8 height 5
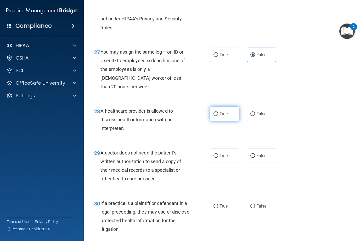
click at [218, 115] on input "True" at bounding box center [215, 114] width 5 height 4
radio input "true"
click at [224, 157] on span "True" at bounding box center [223, 155] width 8 height 5
click at [218, 157] on input "True" at bounding box center [215, 156] width 5 height 4
radio input "true"
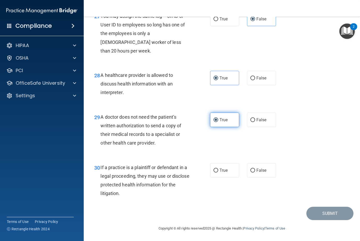
scroll to position [1333, 0]
click at [228, 171] on label "True" at bounding box center [224, 170] width 29 height 14
click at [218, 171] on input "True" at bounding box center [215, 171] width 5 height 4
radio input "true"
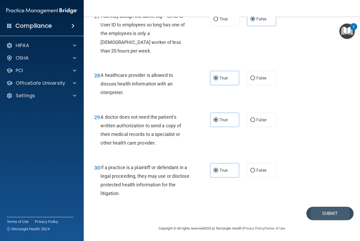
click at [336, 214] on button "Submit" at bounding box center [329, 213] width 47 height 13
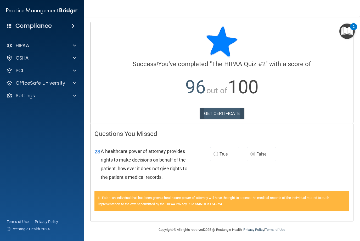
click at [229, 114] on link "GET CERTIFICATE" at bounding box center [221, 113] width 45 height 11
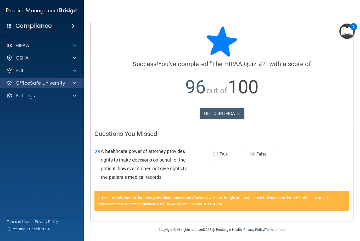
click at [45, 80] on p "OfficeSafe University" at bounding box center [40, 83] width 49 height 6
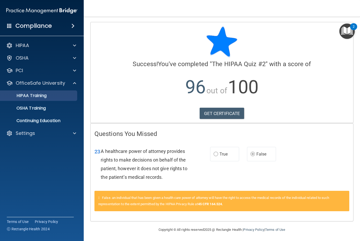
click at [40, 97] on p "HIPAA Training" at bounding box center [24, 95] width 43 height 5
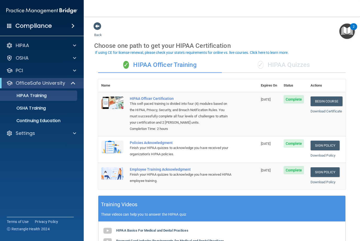
click at [297, 66] on div "✓ HIPAA Quizzes" at bounding box center [284, 65] width 124 height 16
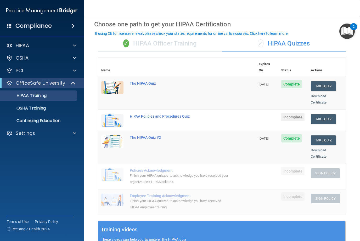
scroll to position [17, 0]
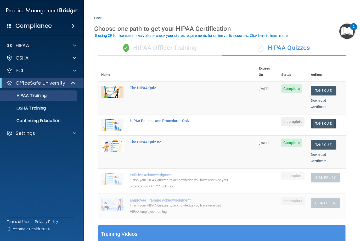
click at [326, 119] on button "Take Quiz" at bounding box center [322, 124] width 25 height 10
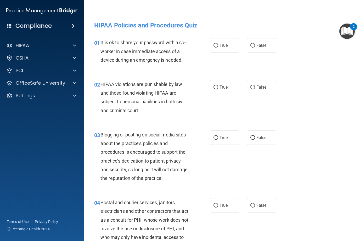
scroll to position [2, 0]
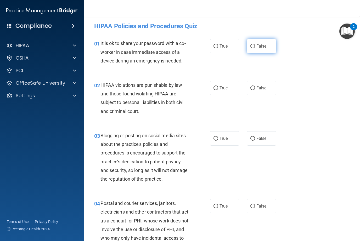
click at [262, 48] on span "False" at bounding box center [261, 46] width 10 height 5
click at [255, 48] on input "False" at bounding box center [252, 46] width 5 height 4
radio input "true"
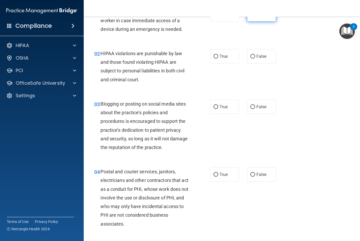
scroll to position [35, 0]
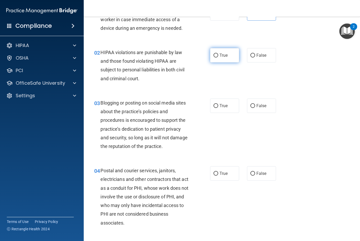
click at [226, 52] on label "True" at bounding box center [224, 55] width 29 height 14
click at [218, 54] on input "True" at bounding box center [215, 56] width 5 height 4
radio input "true"
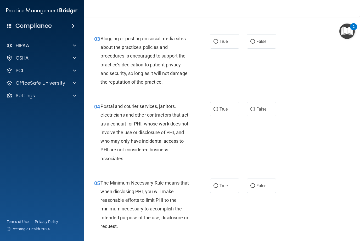
scroll to position [100, 0]
click at [265, 39] on span "False" at bounding box center [261, 40] width 10 height 5
click at [255, 39] on input "False" at bounding box center [252, 41] width 5 height 4
radio input "true"
click at [217, 108] on input "True" at bounding box center [215, 109] width 5 height 4
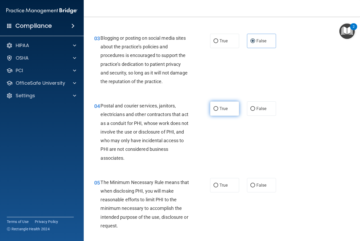
radio input "true"
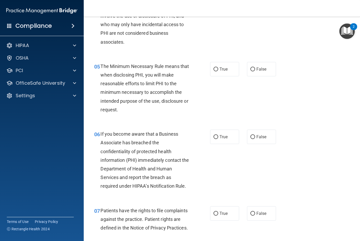
scroll to position [218, 0]
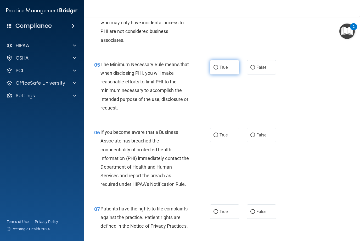
click at [229, 70] on label "True" at bounding box center [224, 67] width 29 height 14
click at [218, 69] on input "True" at bounding box center [215, 68] width 5 height 4
radio input "true"
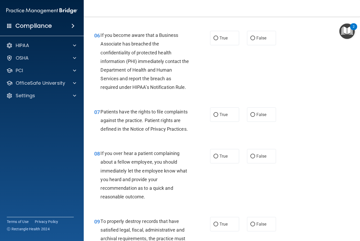
scroll to position [315, 0]
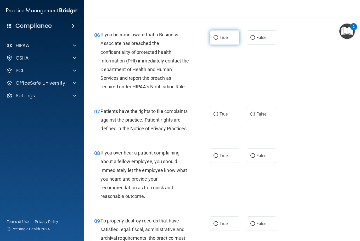
click at [229, 36] on label "True" at bounding box center [224, 37] width 29 height 14
click at [218, 36] on input "True" at bounding box center [215, 38] width 5 height 4
radio input "true"
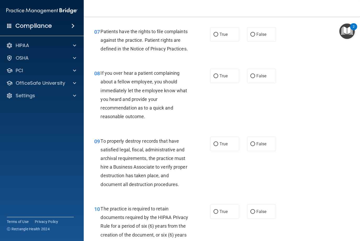
scroll to position [396, 0]
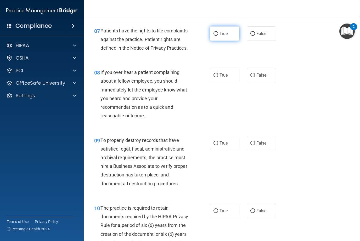
click at [227, 28] on label "True" at bounding box center [224, 33] width 29 height 14
click at [218, 32] on input "True" at bounding box center [215, 34] width 5 height 4
radio input "true"
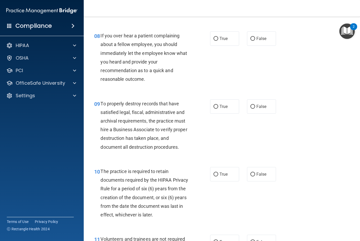
scroll to position [432, 0]
click at [263, 36] on span "False" at bounding box center [261, 38] width 10 height 5
click at [255, 37] on input "False" at bounding box center [252, 39] width 5 height 4
radio input "true"
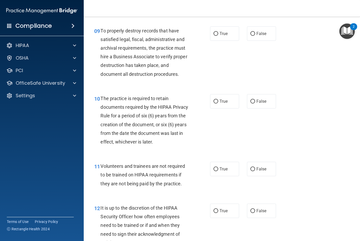
scroll to position [505, 0]
click at [257, 31] on span "False" at bounding box center [261, 33] width 10 height 5
click at [255, 32] on input "False" at bounding box center [252, 34] width 5 height 4
radio input "true"
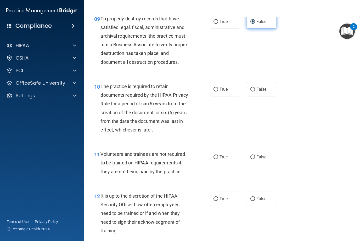
scroll to position [517, 0]
click at [230, 20] on label "True" at bounding box center [224, 22] width 29 height 14
click at [218, 20] on input "True" at bounding box center [215, 22] width 5 height 4
radio input "true"
radio input "false"
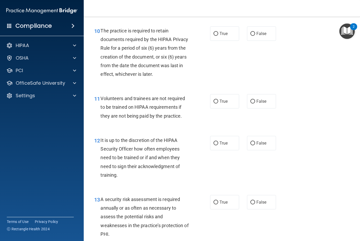
scroll to position [576, 0]
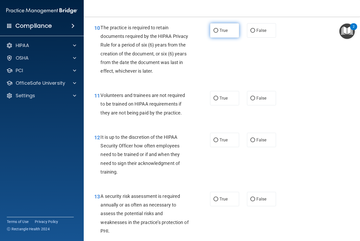
click at [226, 28] on span "True" at bounding box center [223, 30] width 8 height 5
click at [218, 29] on input "True" at bounding box center [215, 31] width 5 height 4
radio input "true"
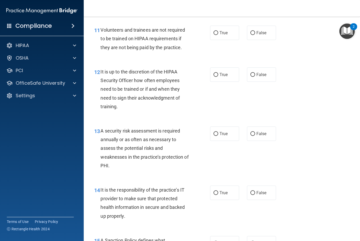
scroll to position [641, 0]
click at [265, 30] on span "False" at bounding box center [261, 32] width 10 height 5
click at [255, 31] on input "False" at bounding box center [252, 33] width 5 height 4
radio input "true"
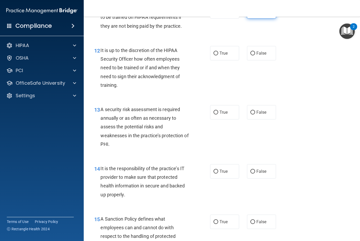
scroll to position [671, 0]
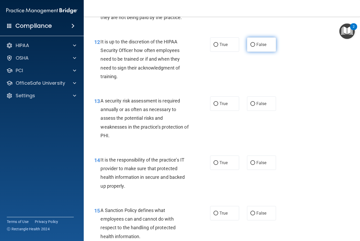
click at [260, 42] on span "False" at bounding box center [261, 44] width 10 height 5
click at [255, 43] on input "False" at bounding box center [252, 45] width 5 height 4
radio input "true"
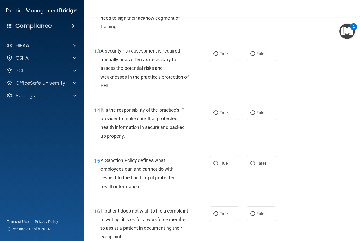
scroll to position [721, 0]
click at [231, 46] on label "True" at bounding box center [224, 53] width 29 height 14
click at [218, 52] on input "True" at bounding box center [215, 54] width 5 height 4
radio input "true"
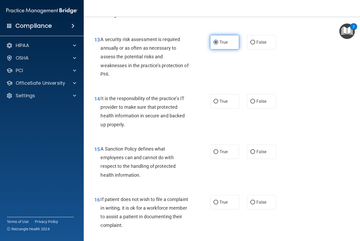
scroll to position [734, 0]
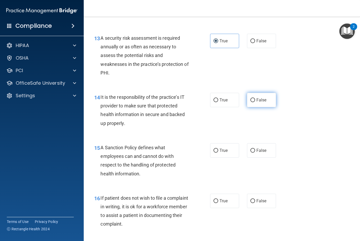
click at [269, 96] on label "False" at bounding box center [261, 100] width 29 height 14
click at [255, 98] on input "False" at bounding box center [252, 100] width 5 height 4
radio input "true"
click at [230, 99] on label "True" at bounding box center [224, 100] width 29 height 14
click at [218, 99] on input "True" at bounding box center [215, 100] width 5 height 4
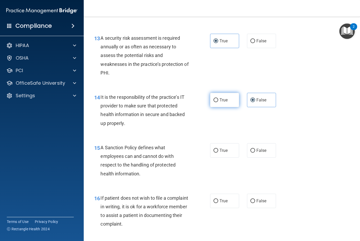
radio input "true"
radio input "false"
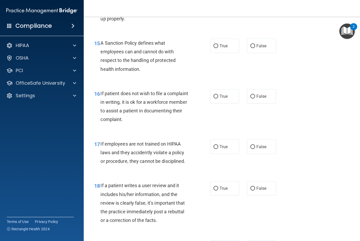
scroll to position [839, 0]
click at [229, 42] on label "True" at bounding box center [224, 45] width 29 height 14
click at [218, 44] on input "True" at bounding box center [215, 46] width 5 height 4
radio input "true"
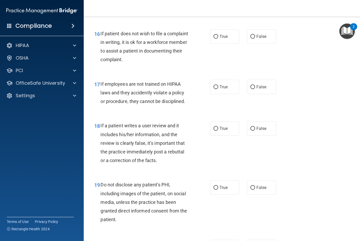
scroll to position [898, 0]
click at [222, 35] on label "True" at bounding box center [224, 36] width 29 height 14
click at [218, 35] on input "True" at bounding box center [215, 36] width 5 height 4
radio input "true"
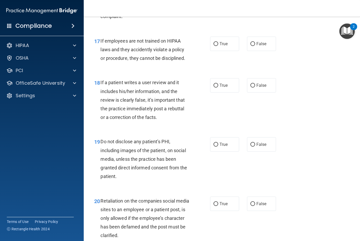
scroll to position [945, 0]
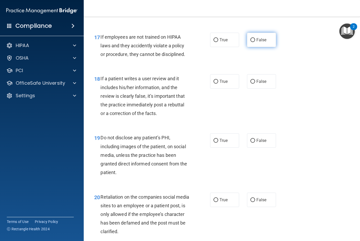
click at [258, 37] on span "False" at bounding box center [261, 39] width 10 height 5
click at [255, 38] on input "False" at bounding box center [252, 40] width 5 height 4
radio input "true"
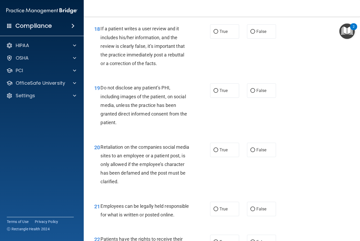
scroll to position [995, 0]
click at [229, 27] on label "True" at bounding box center [224, 31] width 29 height 14
click at [218, 30] on input "True" at bounding box center [215, 32] width 5 height 4
radio input "true"
click at [230, 88] on label "True" at bounding box center [224, 90] width 29 height 14
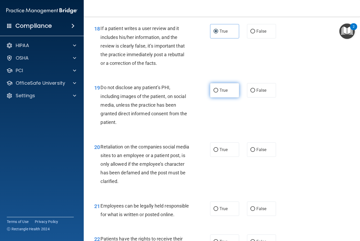
click at [218, 89] on input "True" at bounding box center [215, 91] width 5 height 4
radio input "true"
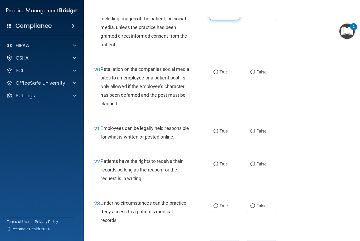
scroll to position [1073, 0]
click at [224, 69] on span "True" at bounding box center [223, 71] width 8 height 5
click at [218, 70] on input "True" at bounding box center [215, 72] width 5 height 4
radio input "true"
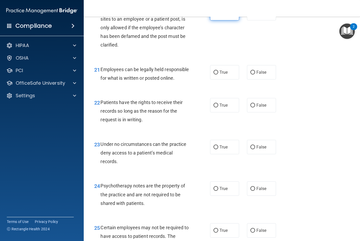
scroll to position [1132, 0]
click at [236, 72] on label "True" at bounding box center [224, 72] width 29 height 14
click at [218, 72] on input "True" at bounding box center [215, 72] width 5 height 4
radio input "true"
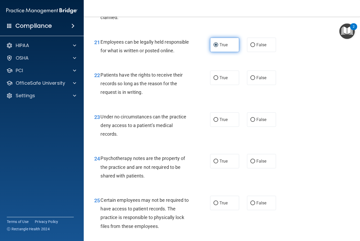
scroll to position [1162, 0]
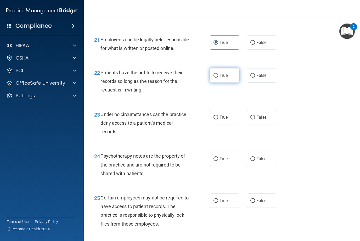
click at [229, 82] on label "True" at bounding box center [224, 75] width 29 height 14
click at [218, 78] on input "True" at bounding box center [215, 76] width 5 height 4
radio input "true"
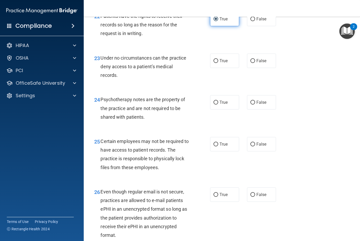
scroll to position [1219, 0]
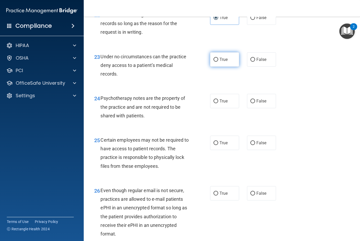
click at [227, 66] on label "True" at bounding box center [224, 59] width 29 height 14
click at [218, 62] on input "True" at bounding box center [215, 60] width 5 height 4
radio input "true"
click at [271, 65] on label "False" at bounding box center [261, 59] width 29 height 14
click at [255, 62] on input "False" at bounding box center [252, 60] width 5 height 4
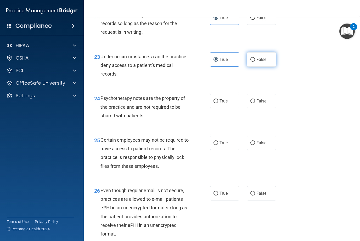
radio input "true"
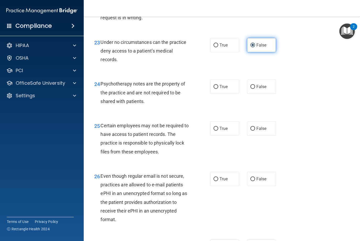
scroll to position [1235, 0]
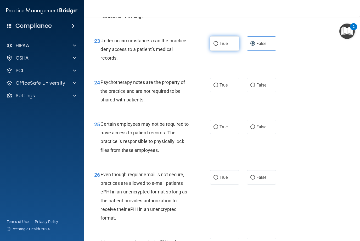
click at [227, 51] on label "True" at bounding box center [224, 43] width 29 height 14
click at [218, 46] on input "True" at bounding box center [215, 44] width 5 height 4
radio input "true"
radio input "false"
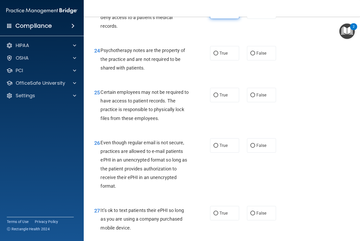
scroll to position [1269, 0]
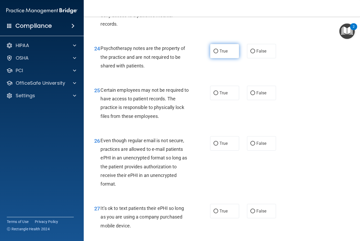
click at [228, 58] on label "True" at bounding box center [224, 51] width 29 height 14
click at [218, 53] on input "True" at bounding box center [215, 51] width 5 height 4
radio input "true"
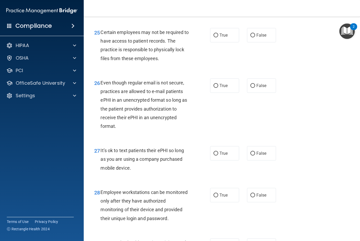
scroll to position [1328, 0]
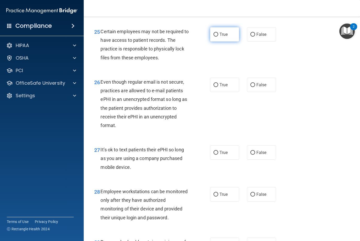
click at [223, 36] on span "True" at bounding box center [223, 34] width 8 height 5
click at [218, 36] on input "True" at bounding box center [215, 35] width 5 height 4
radio input "true"
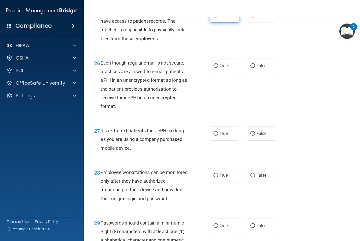
scroll to position [1348, 0]
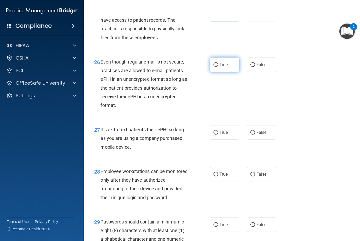
click at [235, 65] on label "True" at bounding box center [224, 64] width 29 height 14
click at [218, 65] on input "True" at bounding box center [215, 65] width 5 height 4
radio input "true"
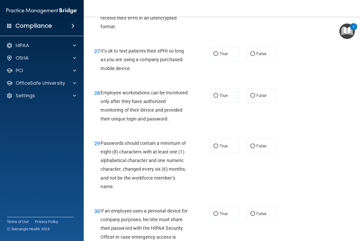
scroll to position [1427, 0]
click at [242, 77] on div "27 It’s ok to text patients their ePHI so long as you are using a company purch…" at bounding box center [221, 61] width 263 height 42
click at [257, 55] on span "False" at bounding box center [261, 53] width 10 height 5
click at [255, 55] on input "False" at bounding box center [252, 54] width 5 height 4
radio input "true"
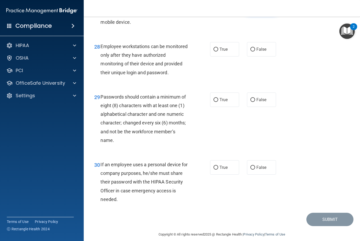
scroll to position [1472, 0]
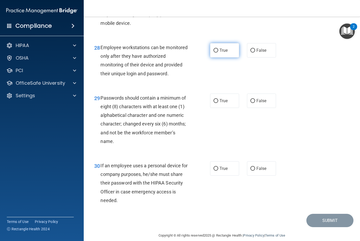
click at [227, 53] on span "True" at bounding box center [223, 50] width 8 height 5
click at [218, 53] on input "True" at bounding box center [215, 51] width 5 height 4
radio input "true"
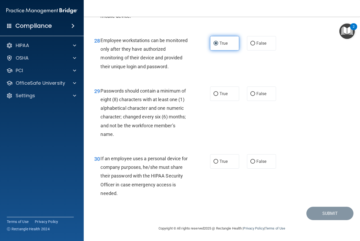
scroll to position [1479, 0]
click at [238, 95] on label "True" at bounding box center [224, 93] width 29 height 14
click at [218, 95] on input "True" at bounding box center [215, 94] width 5 height 4
radio input "true"
click at [271, 159] on label "False" at bounding box center [261, 161] width 29 height 14
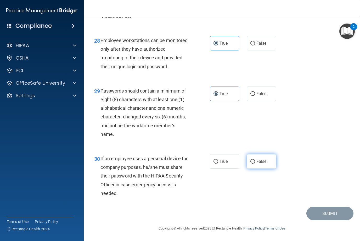
click at [255, 160] on input "False" at bounding box center [252, 162] width 5 height 4
radio input "true"
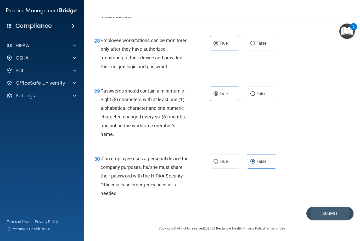
click at [339, 218] on button "Submit" at bounding box center [329, 213] width 47 height 13
click at [341, 212] on button "Submit" at bounding box center [329, 213] width 47 height 13
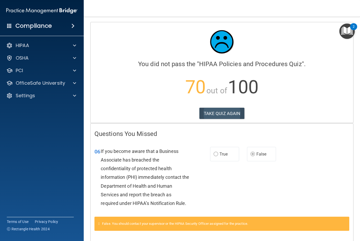
click at [228, 112] on button "TAKE QUIZ AGAIN" at bounding box center [221, 113] width 45 height 11
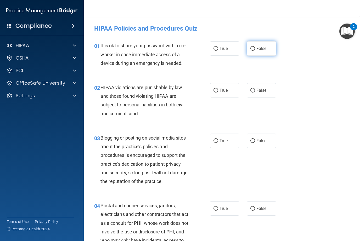
click at [261, 50] on span "False" at bounding box center [261, 48] width 10 height 5
click at [255, 50] on input "False" at bounding box center [252, 49] width 5 height 4
radio input "true"
click at [224, 92] on span "True" at bounding box center [223, 90] width 8 height 5
click at [218, 92] on input "True" at bounding box center [215, 91] width 5 height 4
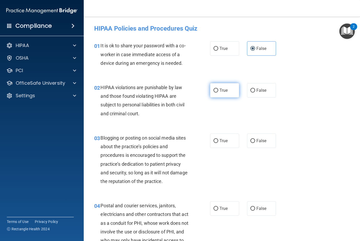
radio input "true"
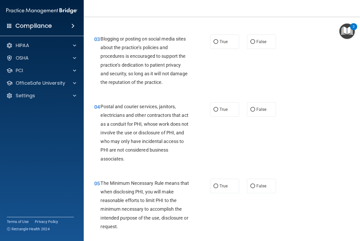
scroll to position [100, 0]
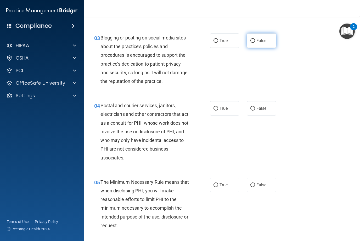
click at [263, 35] on label "False" at bounding box center [261, 40] width 29 height 14
click at [255, 39] on input "False" at bounding box center [252, 41] width 5 height 4
radio input "true"
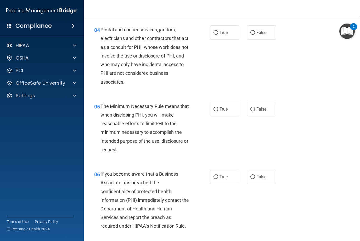
scroll to position [176, 0]
click at [269, 27] on label "False" at bounding box center [261, 32] width 29 height 14
click at [255, 30] on input "False" at bounding box center [252, 32] width 5 height 4
radio input "true"
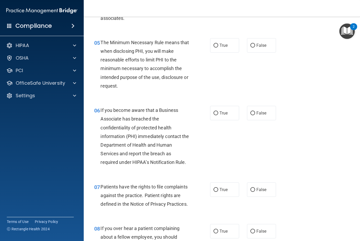
scroll to position [242, 0]
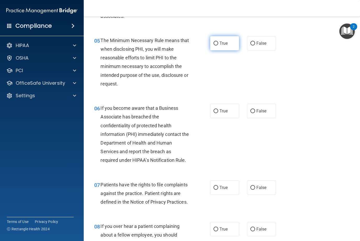
click at [217, 42] on input "True" at bounding box center [215, 44] width 5 height 4
radio input "true"
click at [262, 108] on span "False" at bounding box center [261, 110] width 10 height 5
click at [255, 109] on input "False" at bounding box center [252, 111] width 5 height 4
radio input "true"
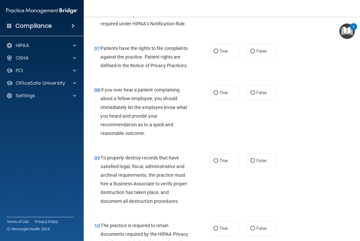
scroll to position [379, 0]
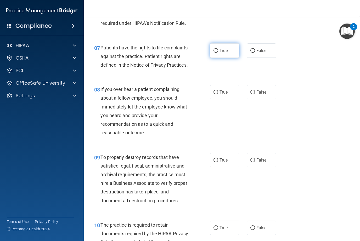
click at [227, 50] on span "True" at bounding box center [223, 50] width 8 height 5
click at [218, 50] on input "True" at bounding box center [215, 51] width 5 height 4
radio input "true"
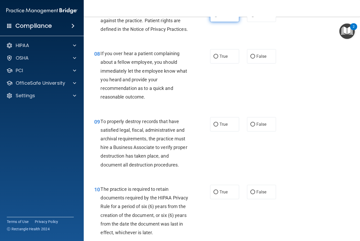
scroll to position [416, 0]
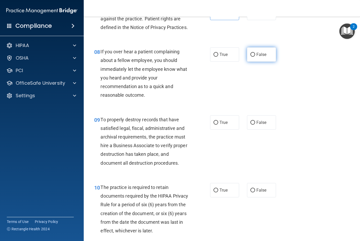
click at [254, 53] on input "False" at bounding box center [252, 55] width 5 height 4
radio input "true"
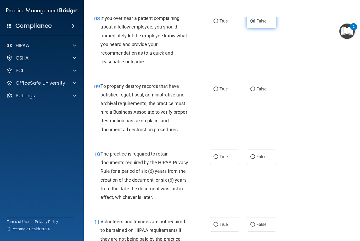
scroll to position [450, 0]
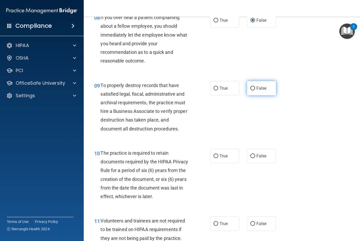
click at [264, 86] on span "False" at bounding box center [261, 88] width 10 height 5
click at [255, 86] on input "False" at bounding box center [252, 88] width 5 height 4
radio input "true"
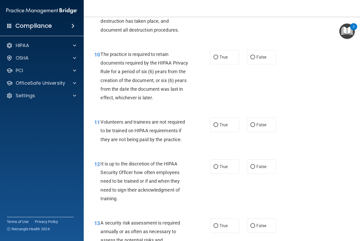
scroll to position [550, 0]
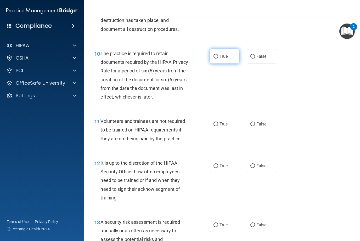
click at [219, 54] on span "True" at bounding box center [223, 56] width 8 height 5
click at [218, 55] on input "True" at bounding box center [215, 57] width 5 height 4
radio input "true"
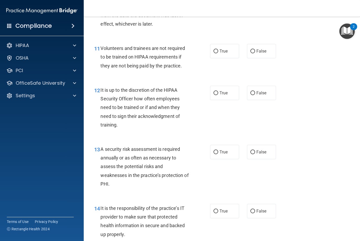
scroll to position [624, 0]
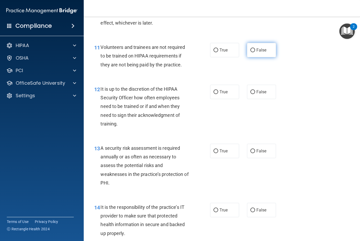
click at [268, 50] on label "False" at bounding box center [261, 50] width 29 height 14
click at [255, 50] on input "False" at bounding box center [252, 50] width 5 height 4
radio input "true"
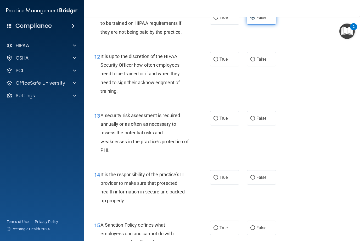
scroll to position [657, 0]
click at [251, 57] on input "False" at bounding box center [252, 59] width 5 height 4
radio input "true"
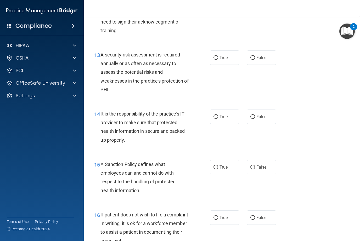
scroll to position [727, 0]
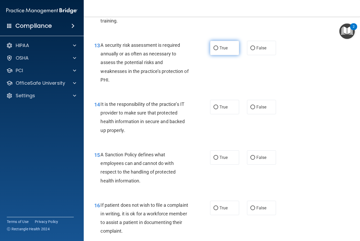
click at [225, 45] on span "True" at bounding box center [223, 47] width 8 height 5
click at [218, 46] on input "True" at bounding box center [215, 48] width 5 height 4
radio input "true"
click at [262, 105] on span "False" at bounding box center [261, 107] width 10 height 5
click at [255, 105] on input "False" at bounding box center [252, 107] width 5 height 4
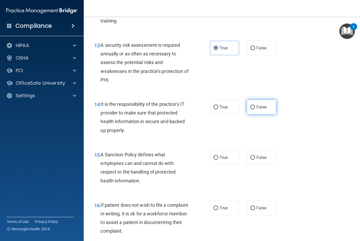
radio input "true"
click at [264, 155] on span "False" at bounding box center [261, 157] width 10 height 5
click at [255, 156] on input "False" at bounding box center [252, 158] width 5 height 4
radio input "true"
click at [264, 201] on label "False" at bounding box center [261, 208] width 29 height 14
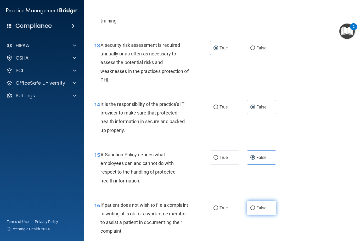
click at [255, 206] on input "False" at bounding box center [252, 208] width 5 height 4
radio input "true"
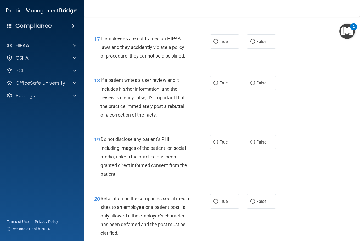
scroll to position [946, 0]
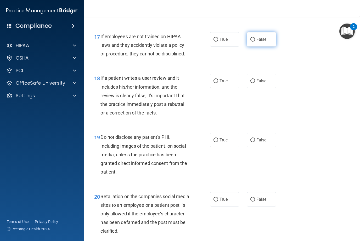
click at [259, 37] on span "False" at bounding box center [261, 39] width 10 height 5
click at [255, 38] on input "False" at bounding box center [252, 40] width 5 height 4
radio input "true"
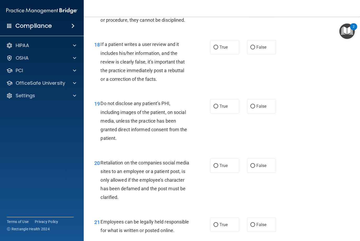
scroll to position [981, 0]
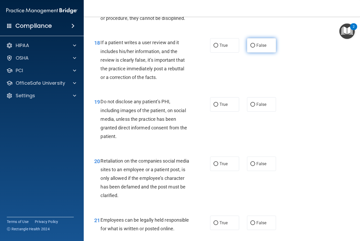
click at [262, 43] on span "False" at bounding box center [261, 45] width 10 height 5
click at [255, 44] on input "False" at bounding box center [252, 46] width 5 height 4
radio input "true"
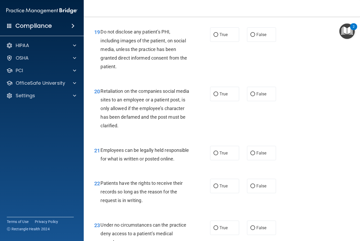
scroll to position [1052, 0]
click at [226, 32] on span "True" at bounding box center [223, 34] width 8 height 5
click at [218, 32] on input "True" at bounding box center [215, 34] width 5 height 4
radio input "true"
click at [256, 91] on span "False" at bounding box center [261, 93] width 10 height 5
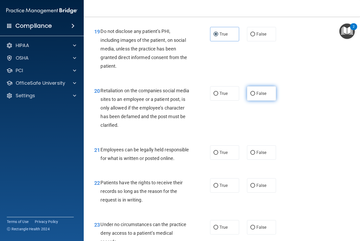
click at [255, 92] on input "False" at bounding box center [252, 94] width 5 height 4
radio input "true"
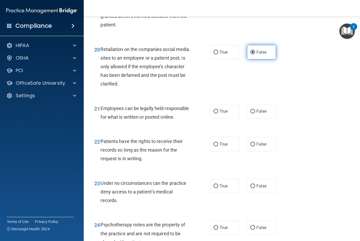
scroll to position [1095, 0]
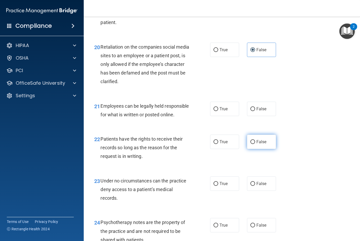
click at [261, 147] on label "False" at bounding box center [261, 142] width 29 height 14
click at [255, 144] on input "False" at bounding box center [252, 142] width 5 height 4
radio input "true"
click at [217, 107] on input "True" at bounding box center [215, 109] width 5 height 4
radio input "true"
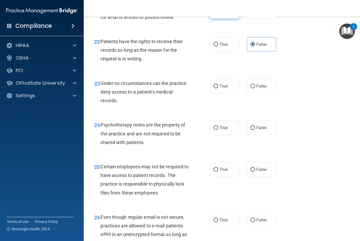
scroll to position [1193, 0]
click at [260, 93] on label "False" at bounding box center [261, 86] width 29 height 14
click at [255, 88] on input "False" at bounding box center [252, 86] width 5 height 4
radio input "true"
click at [221, 129] on span "True" at bounding box center [223, 127] width 8 height 5
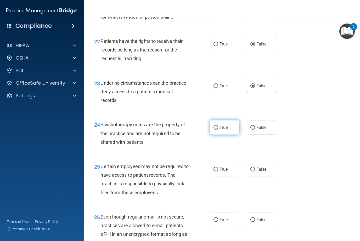
click at [218, 129] on input "True" at bounding box center [215, 128] width 5 height 4
radio input "true"
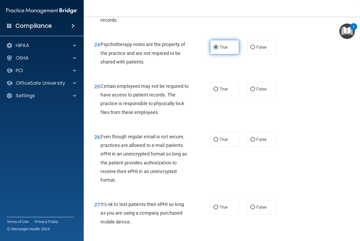
scroll to position [1273, 0]
click at [216, 91] on input "True" at bounding box center [215, 89] width 5 height 4
radio input "true"
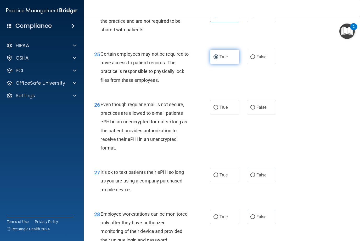
scroll to position [1306, 0]
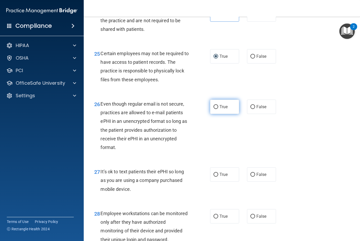
click at [221, 114] on label "True" at bounding box center [224, 107] width 29 height 14
click at [218, 109] on input "True" at bounding box center [215, 107] width 5 height 4
radio input "true"
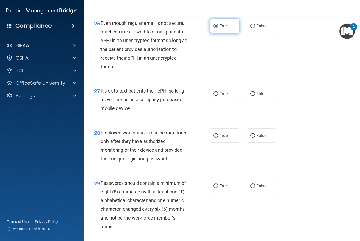
scroll to position [1388, 0]
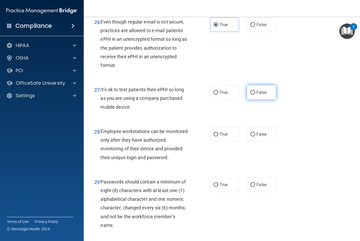
click at [261, 95] on span "False" at bounding box center [261, 92] width 10 height 5
click at [255, 95] on input "False" at bounding box center [252, 93] width 5 height 4
radio input "true"
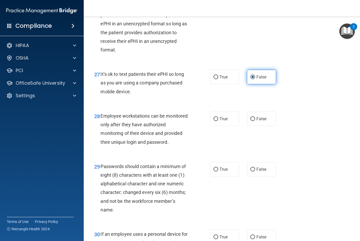
scroll to position [1404, 0]
click at [269, 121] on label "False" at bounding box center [261, 118] width 29 height 14
click at [255, 121] on input "False" at bounding box center [252, 119] width 5 height 4
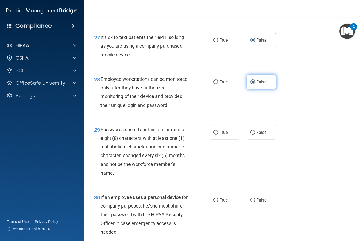
scroll to position [1441, 0]
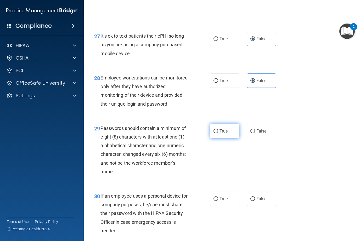
click at [220, 138] on label "True" at bounding box center [224, 131] width 29 height 14
click at [218, 133] on input "True" at bounding box center [215, 131] width 5 height 4
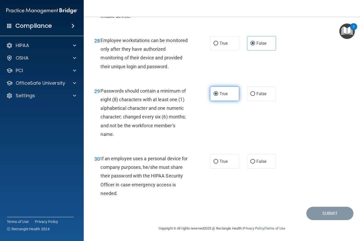
scroll to position [1479, 0]
click at [271, 166] on label "False" at bounding box center [261, 161] width 29 height 14
click at [255, 164] on input "False" at bounding box center [252, 162] width 5 height 4
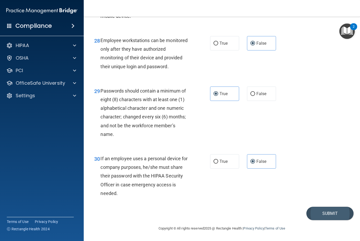
click at [344, 213] on button "Submit" at bounding box center [329, 213] width 47 height 13
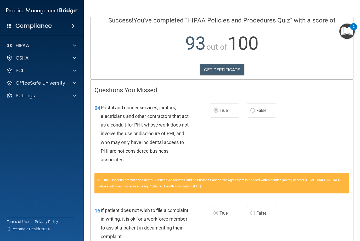
scroll to position [37, 0]
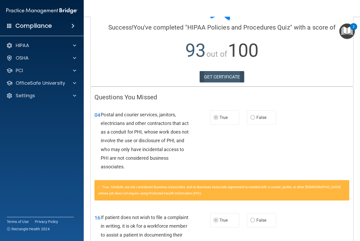
click at [226, 76] on link "GET CERTIFICATE" at bounding box center [221, 76] width 45 height 11
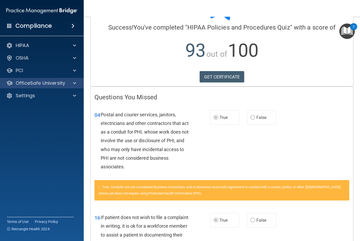
click at [39, 81] on p "OfficeSafe University" at bounding box center [40, 83] width 49 height 6
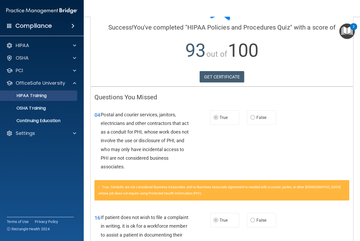
click at [46, 96] on p "HIPAA Training" at bounding box center [24, 95] width 43 height 5
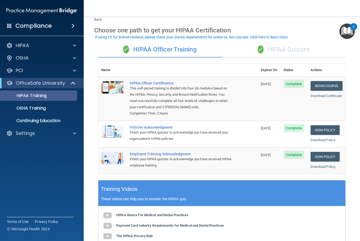
scroll to position [15, 0]
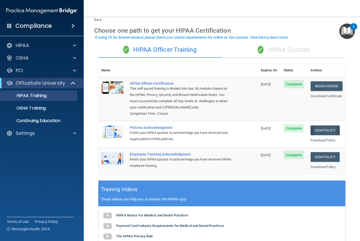
click at [324, 129] on link "Sign Policy" at bounding box center [324, 130] width 29 height 10
click at [329, 152] on link "Sign Policy" at bounding box center [324, 157] width 29 height 10
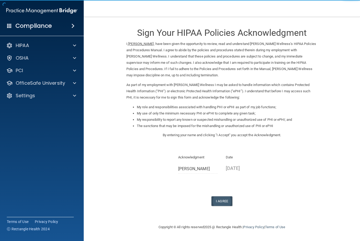
click at [222, 196] on button "I Agree" at bounding box center [221, 201] width 21 height 10
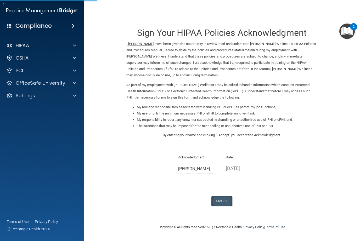
click at [224, 196] on button "I Agree" at bounding box center [221, 201] width 21 height 10
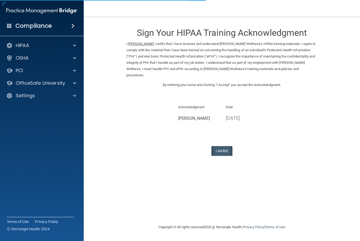
click at [223, 146] on button "I Agree" at bounding box center [221, 151] width 21 height 10
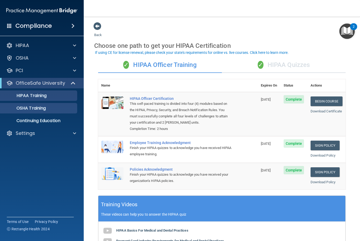
click at [42, 103] on link "OSHA Training" at bounding box center [36, 108] width 82 height 10
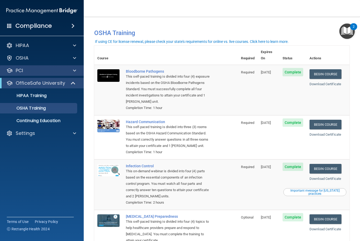
click at [36, 68] on div "PCI" at bounding box center [34, 70] width 65 height 6
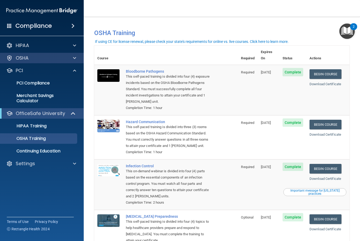
click at [34, 58] on div "OSHA" at bounding box center [34, 58] width 65 height 6
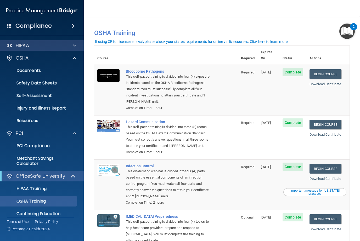
click at [65, 42] on div "HIPAA" at bounding box center [34, 45] width 65 height 6
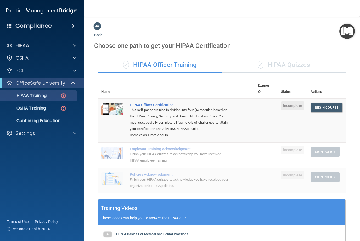
scroll to position [70, 0]
